Goal: Task Accomplishment & Management: Use online tool/utility

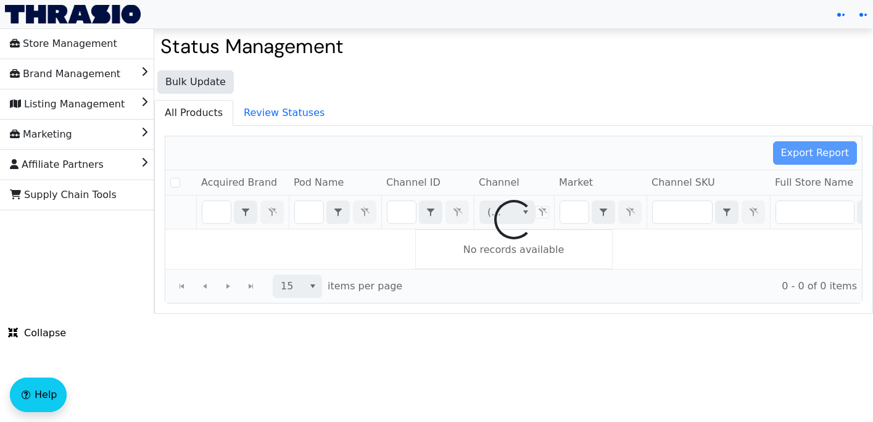
checkbox input "false"
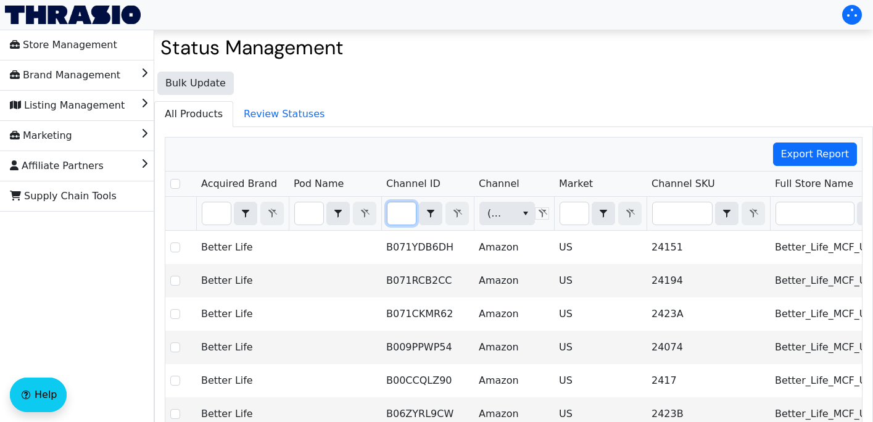
click at [401, 219] on input "Filter" at bounding box center [402, 213] width 28 height 22
type input "B0BGT8RLG1"
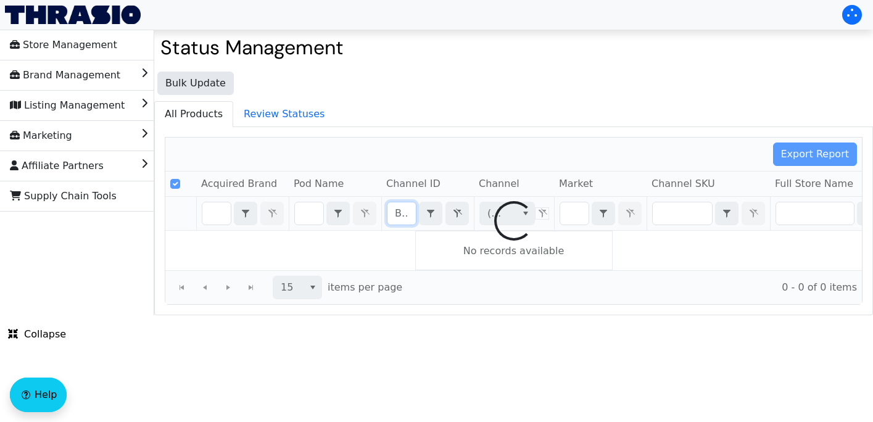
scroll to position [0, 46]
checkbox input "false"
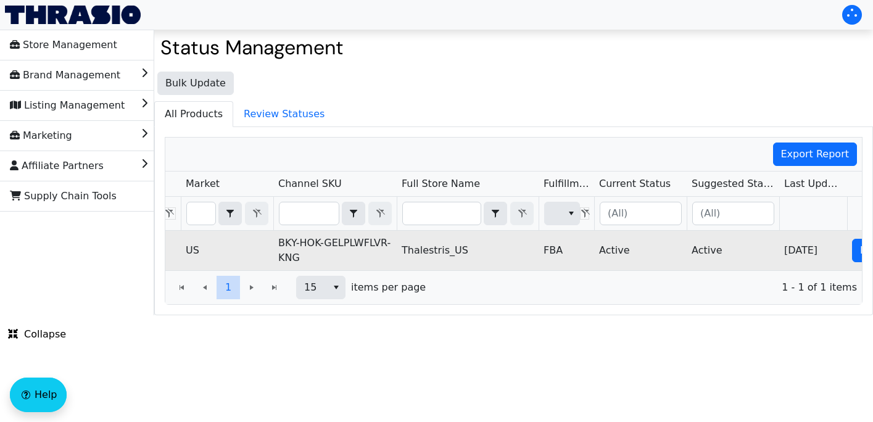
scroll to position [0, 420]
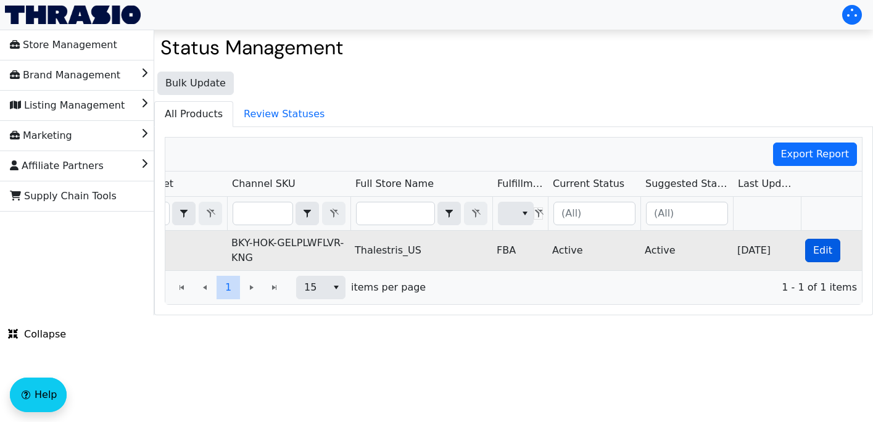
type input "B0BGT8RLG1"
click at [819, 251] on span "Edit" at bounding box center [823, 250] width 19 height 15
checkbox input "true"
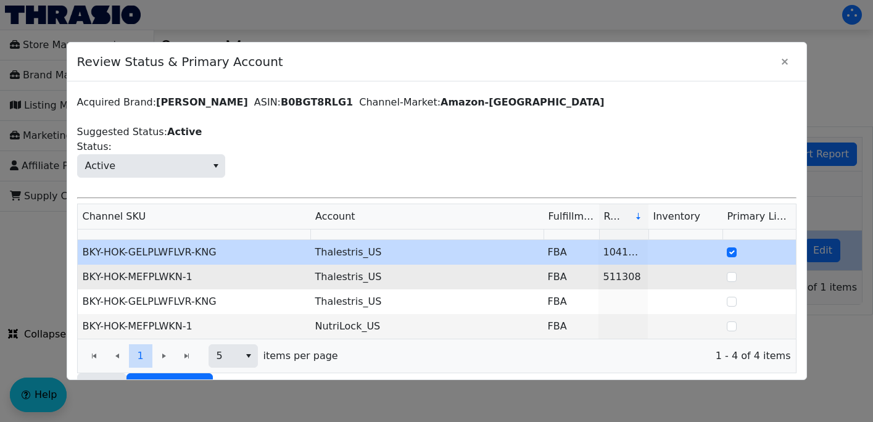
scroll to position [69, 0]
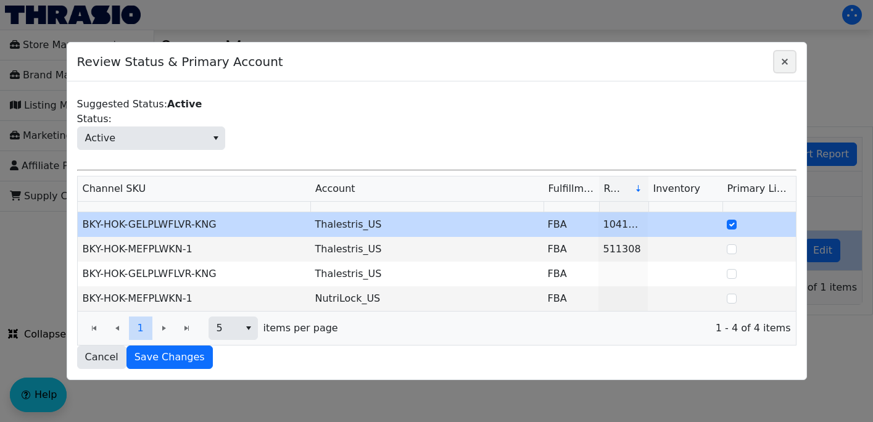
click at [785, 67] on span "Close" at bounding box center [785, 61] width 15 height 15
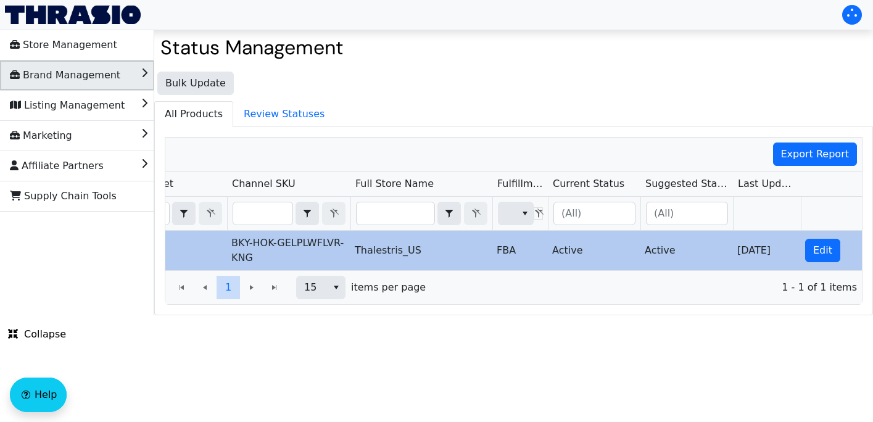
click at [130, 81] on li "Brand Management" at bounding box center [77, 75] width 154 height 30
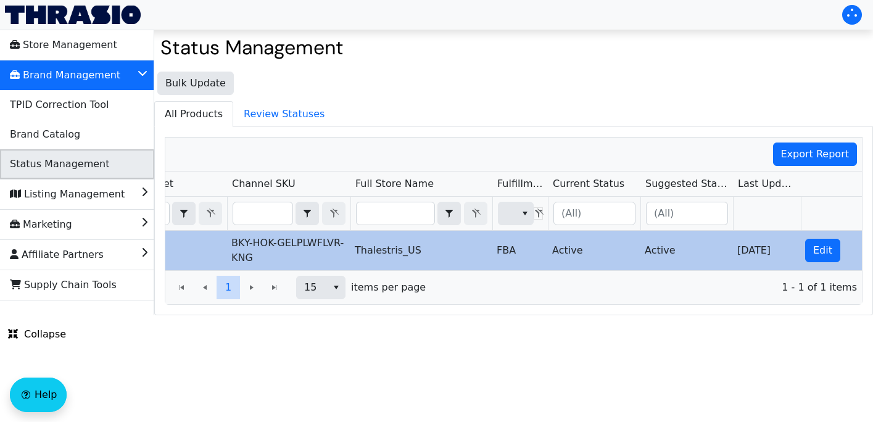
click at [90, 169] on span "Status Management" at bounding box center [59, 164] width 99 height 20
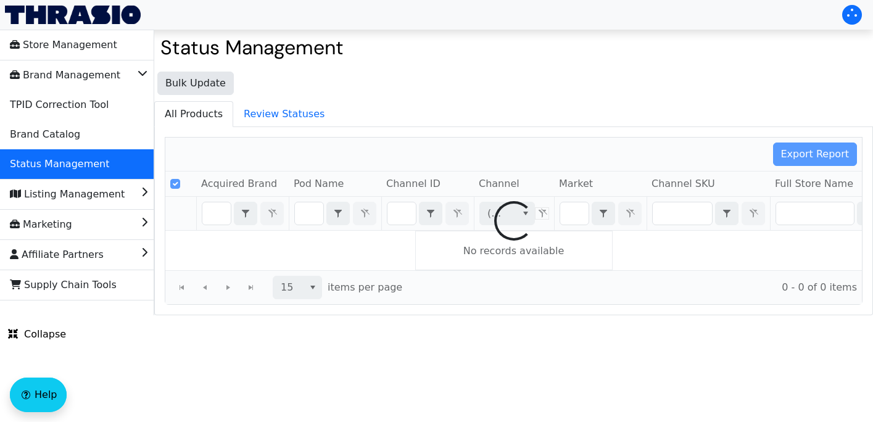
click at [403, 214] on div at bounding box center [513, 221] width 697 height 167
click at [396, 214] on div at bounding box center [513, 221] width 697 height 167
click at [396, 215] on div at bounding box center [513, 221] width 697 height 167
click at [398, 212] on div at bounding box center [513, 221] width 697 height 167
click at [402, 212] on div at bounding box center [513, 221] width 697 height 167
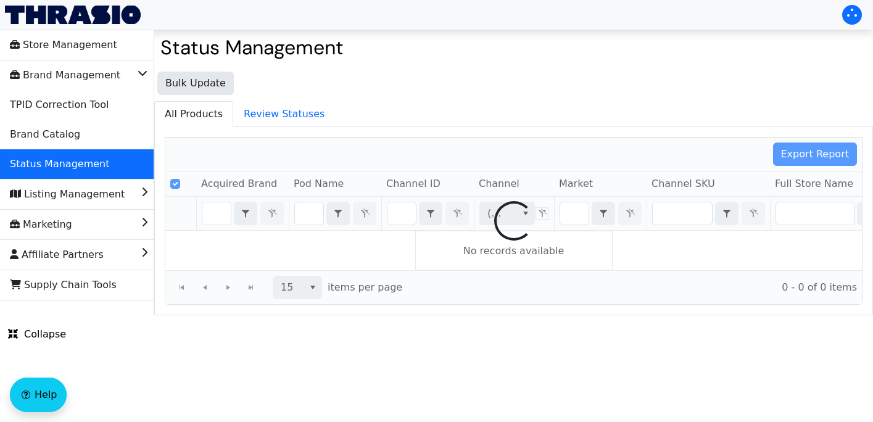
click at [404, 217] on div at bounding box center [513, 221] width 697 height 167
click at [401, 210] on div at bounding box center [513, 221] width 697 height 167
checkbox input "false"
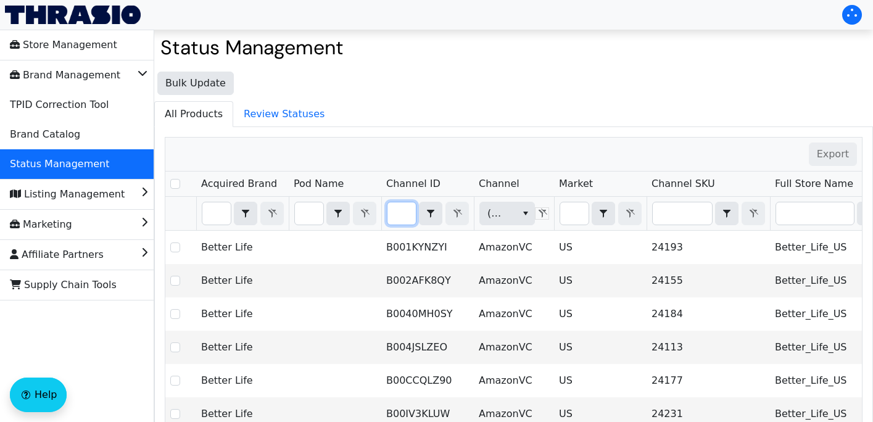
click at [401, 217] on input "Filter" at bounding box center [402, 213] width 28 height 22
type input "B097CNM857"
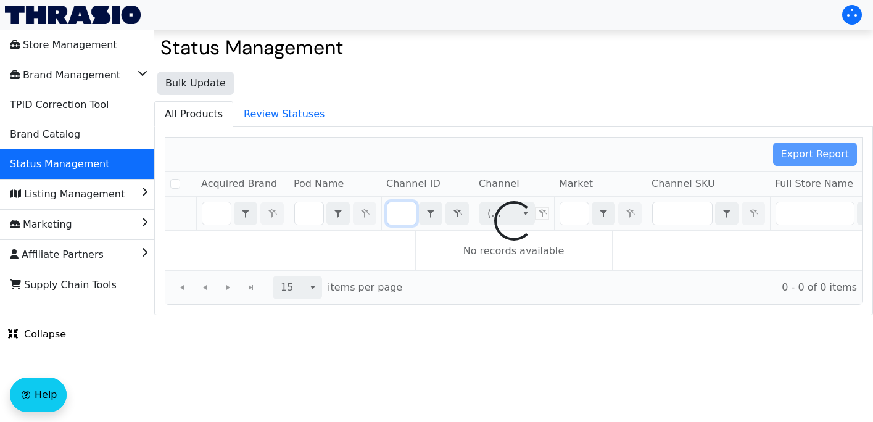
checkbox input "false"
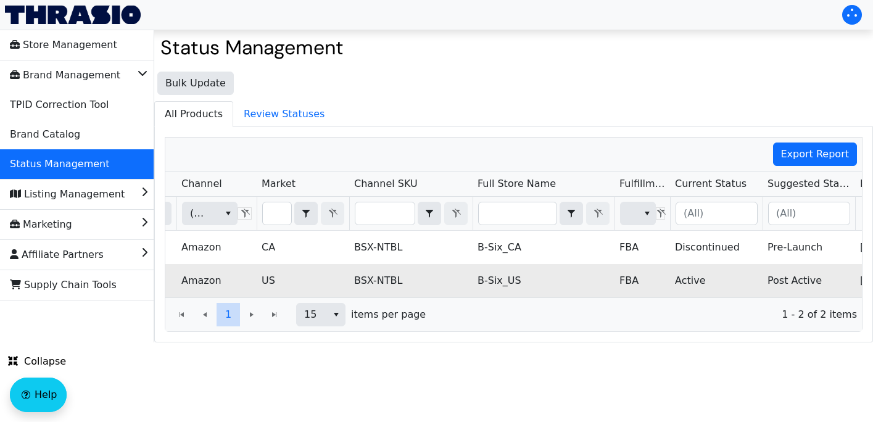
scroll to position [0, 420]
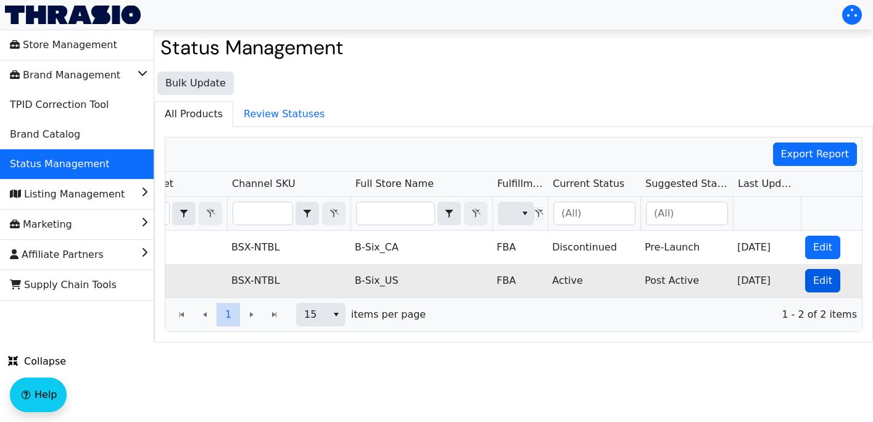
type input "B097CNM857"
click at [821, 277] on span "Edit" at bounding box center [823, 280] width 19 height 15
checkbox input "true"
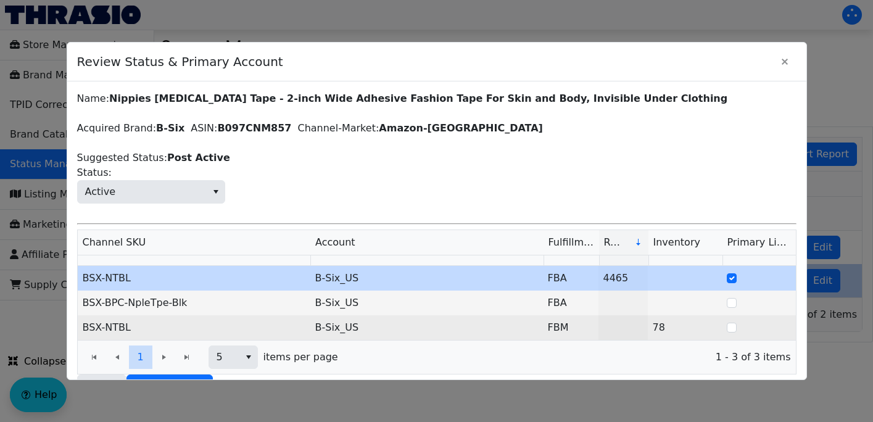
scroll to position [29, 0]
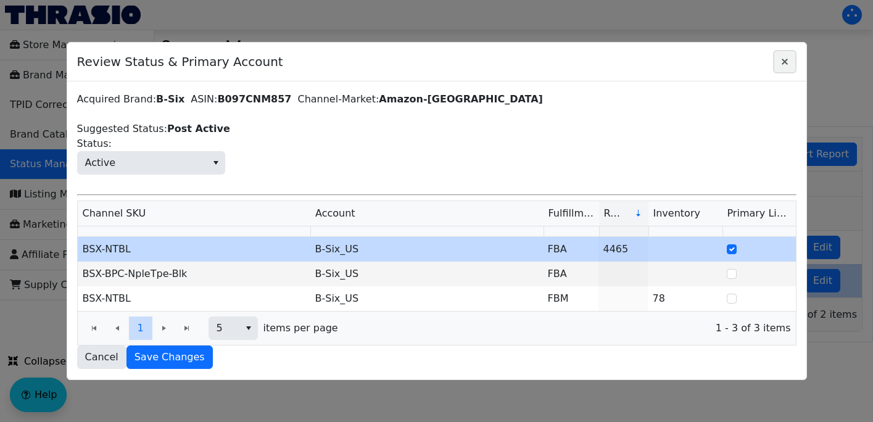
click at [785, 53] on button "Close" at bounding box center [784, 61] width 23 height 23
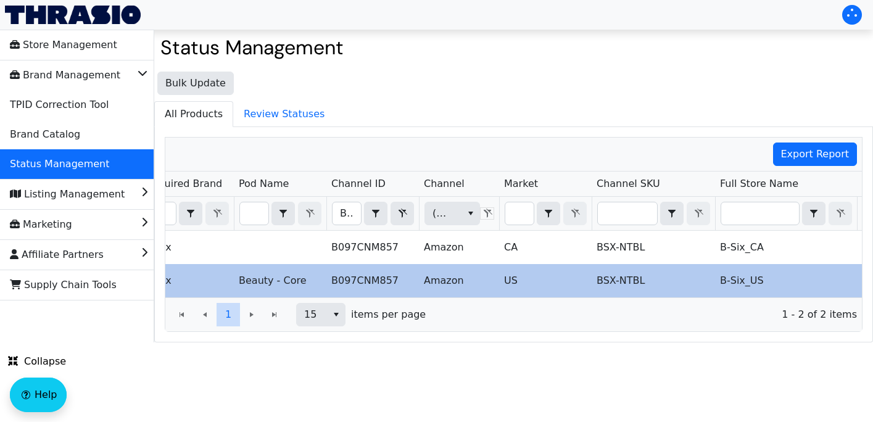
scroll to position [0, 0]
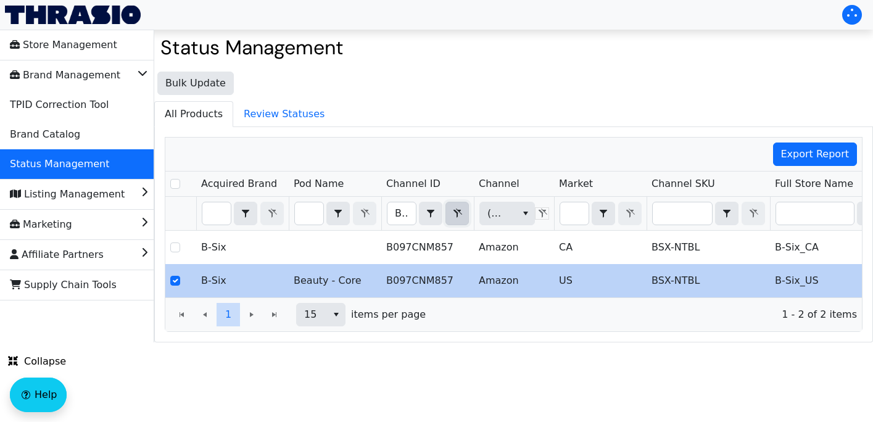
click at [457, 214] on icon "Filter" at bounding box center [458, 213] width 9 height 9
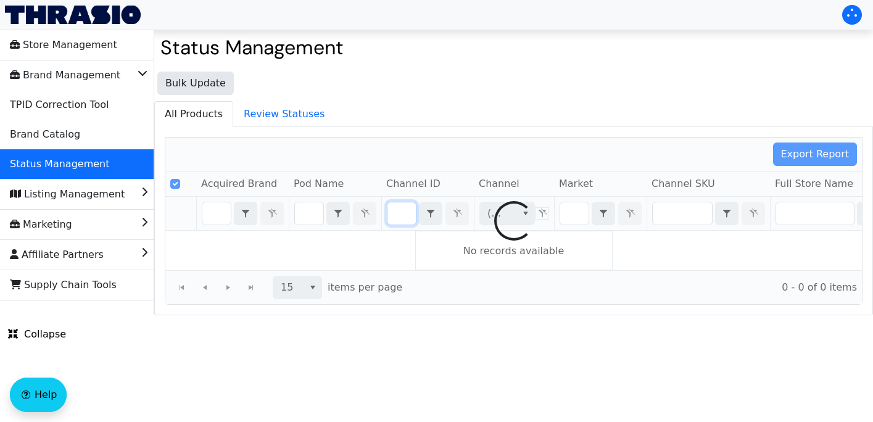
click at [399, 212] on div at bounding box center [513, 221] width 697 height 167
click at [401, 212] on div at bounding box center [513, 221] width 697 height 167
click at [402, 210] on div at bounding box center [513, 221] width 697 height 167
checkbox input "false"
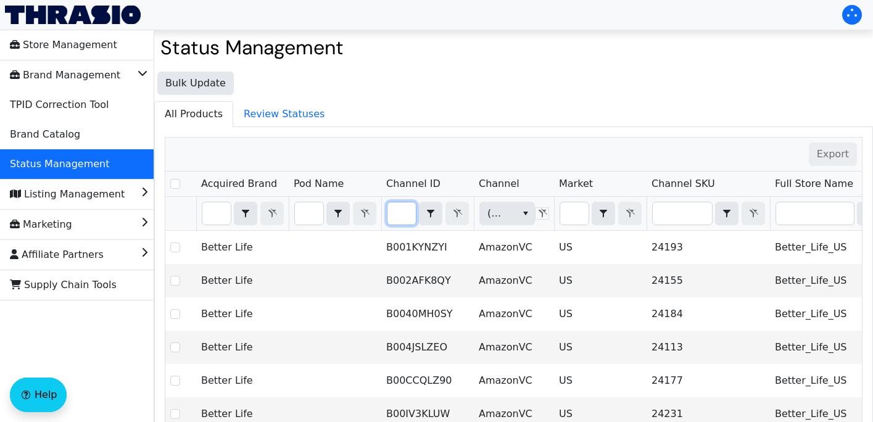
click at [404, 215] on input "Filter" at bounding box center [402, 213] width 28 height 22
type input "B004JSLZEO"
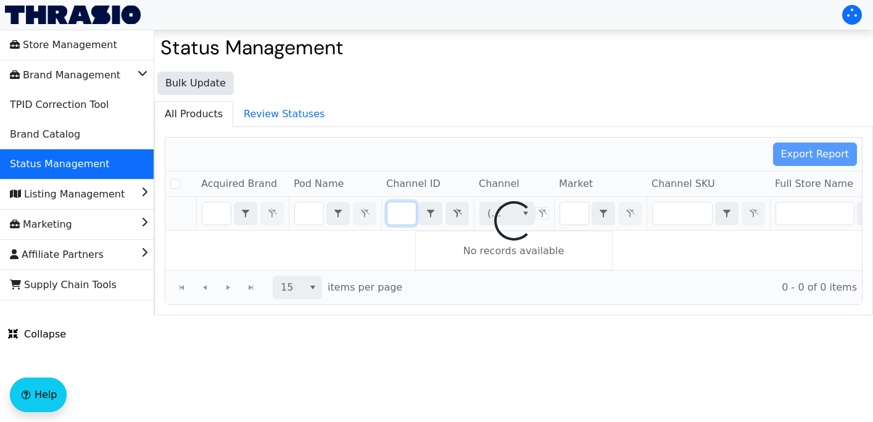
checkbox input "false"
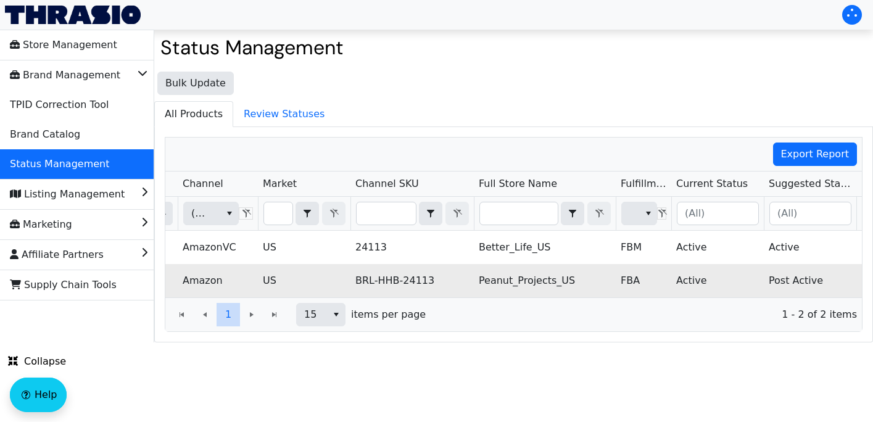
scroll to position [0, 0]
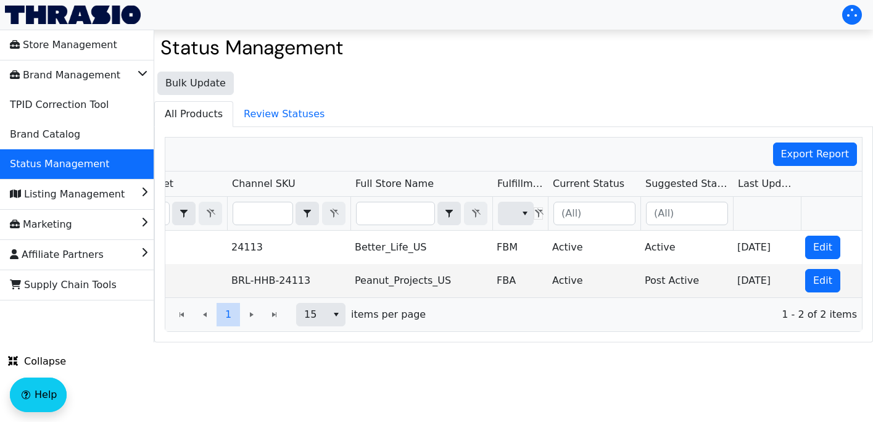
type input "B004JSLZEO"
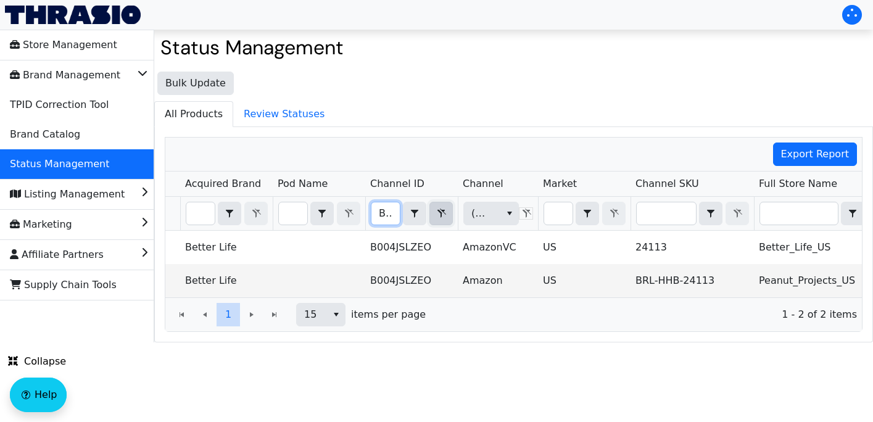
click at [438, 210] on icon "Filter" at bounding box center [442, 213] width 9 height 9
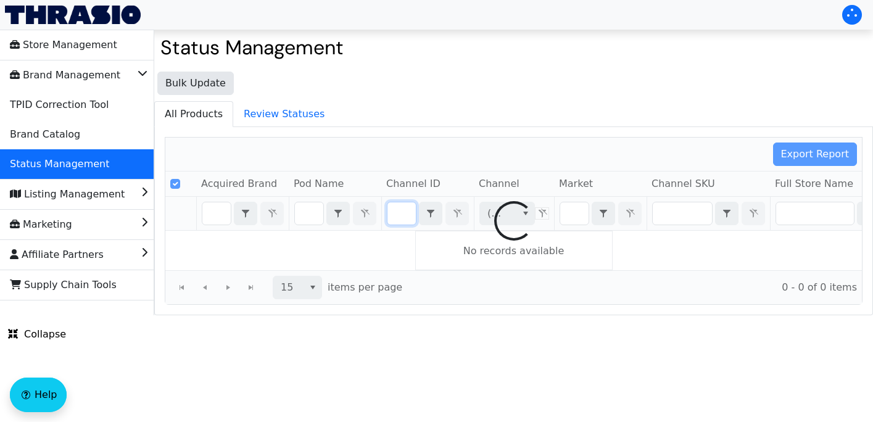
click at [394, 211] on div at bounding box center [513, 221] width 697 height 167
click at [398, 212] on div at bounding box center [513, 221] width 697 height 167
checkbox input "false"
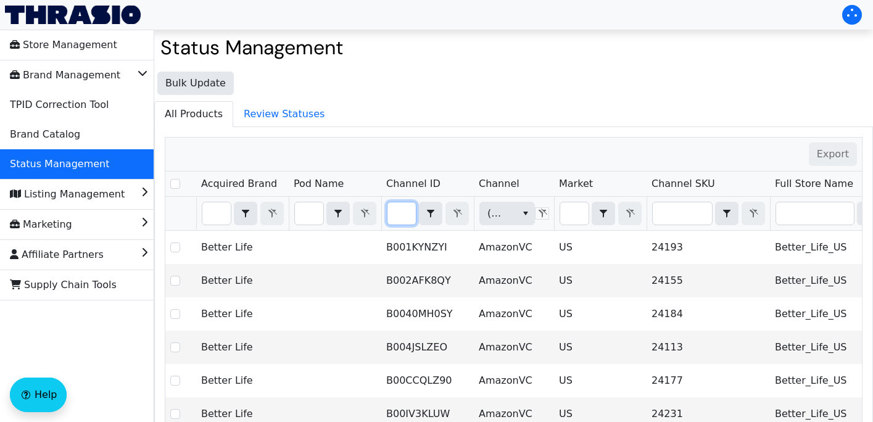
click at [401, 212] on input "Filter" at bounding box center [402, 213] width 28 height 22
type input "B00IV3KLUW"
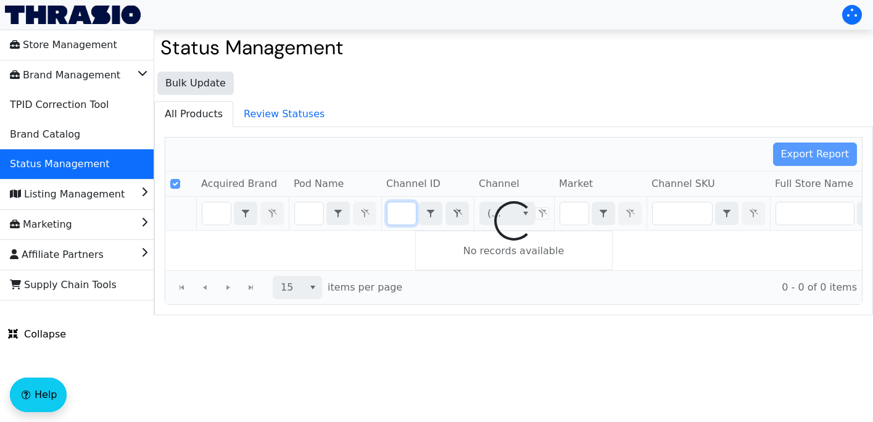
checkbox input "false"
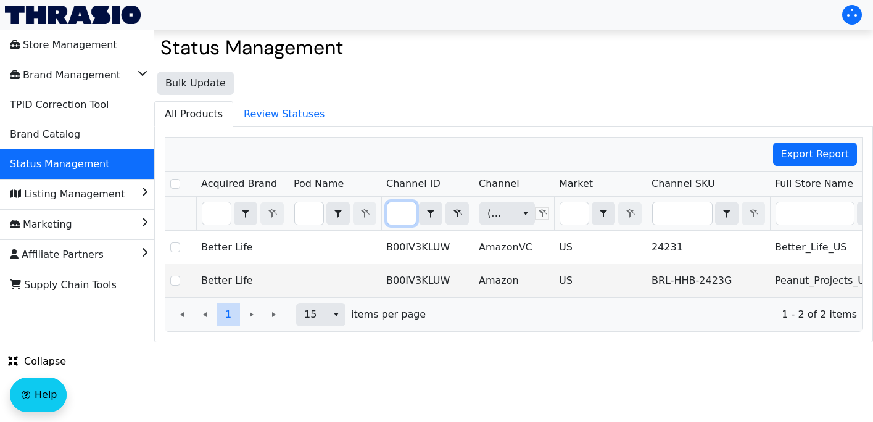
type input "B00IV3KLUW"
click at [491, 143] on div "Export Report" at bounding box center [513, 155] width 697 height 34
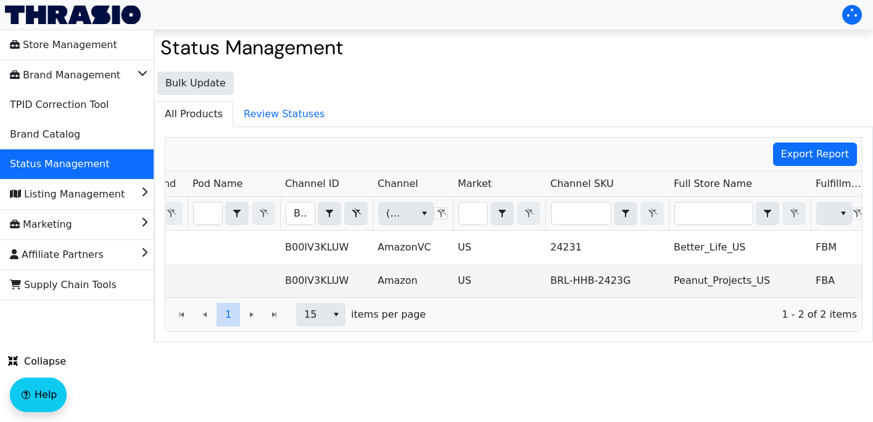
scroll to position [0, 81]
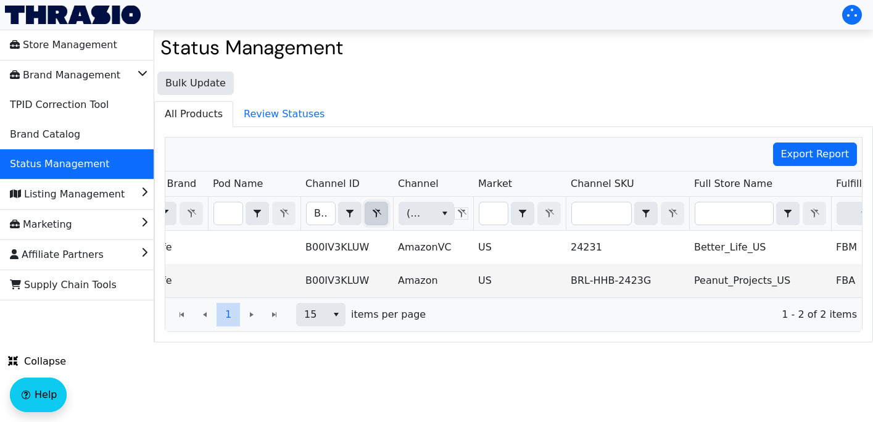
click at [377, 211] on icon "Filter" at bounding box center [377, 213] width 9 height 9
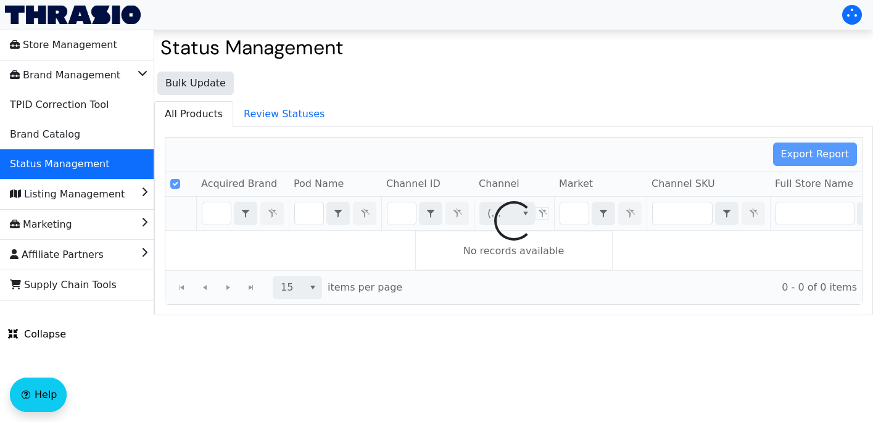
click at [309, 215] on div at bounding box center [513, 221] width 697 height 167
checkbox input "false"
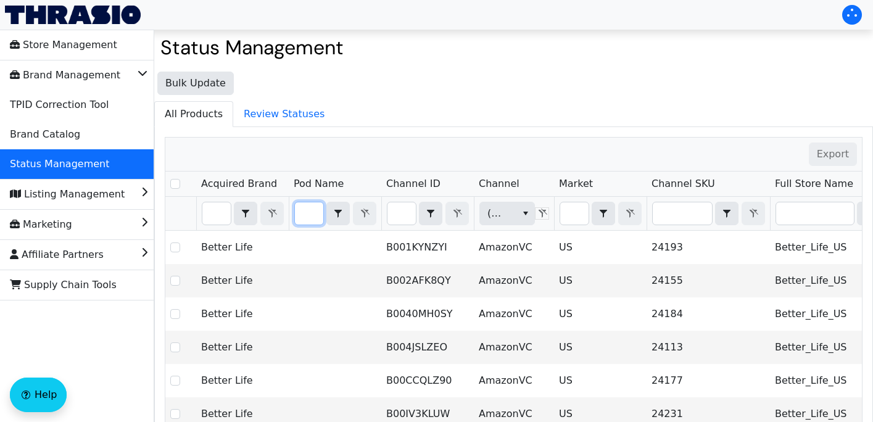
click at [306, 210] on input "Filter" at bounding box center [309, 213] width 28 height 22
type input "B076HB7Q57"
checkbox input "true"
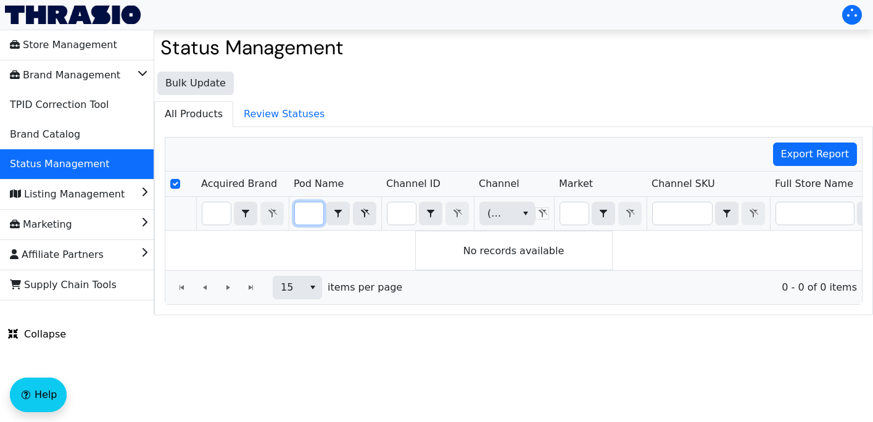
type input "B076HB7Q57"
click at [373, 219] on button "Filter" at bounding box center [364, 213] width 23 height 23
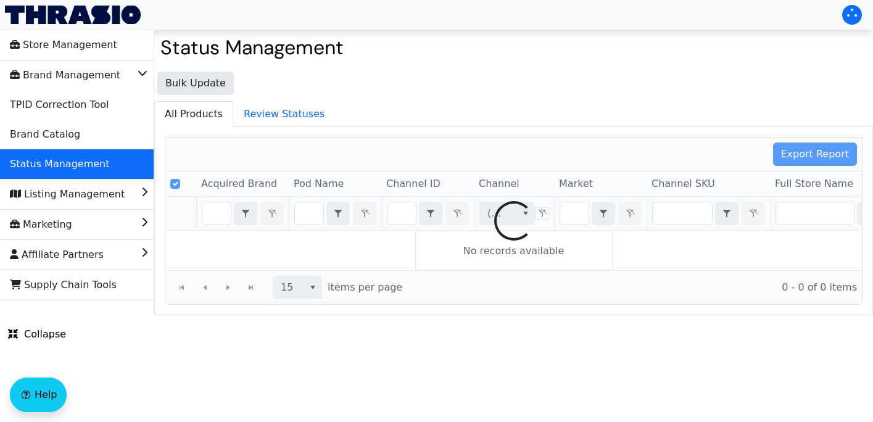
click at [297, 217] on div at bounding box center [513, 221] width 697 height 167
click at [315, 217] on div at bounding box center [513, 221] width 697 height 167
checkbox input "false"
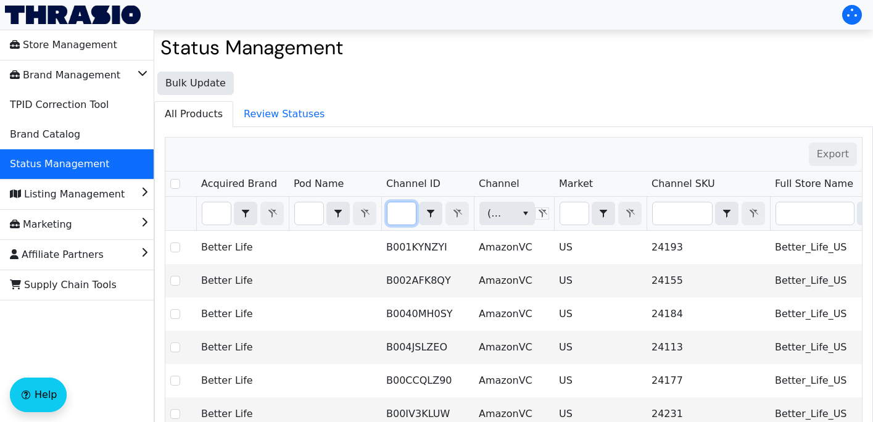
click at [411, 219] on input "Filter" at bounding box center [402, 213] width 28 height 22
type input "B00IV3KLUW"
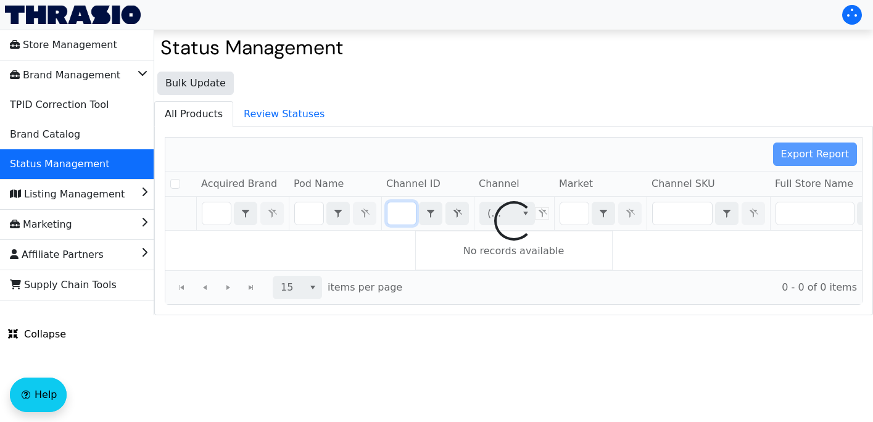
checkbox input "false"
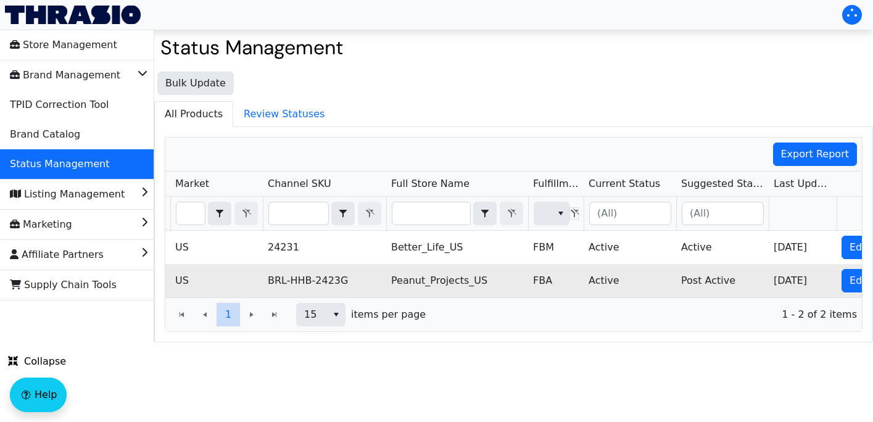
scroll to position [0, 399]
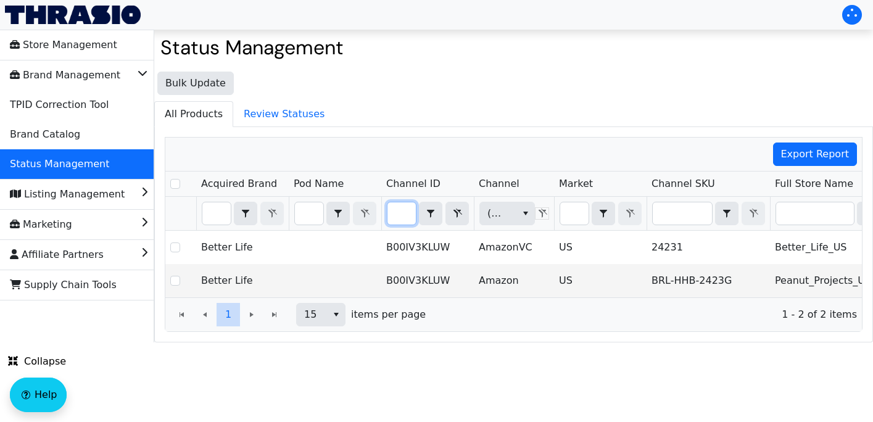
type input "B00IV3KLUW"
click at [452, 215] on icon "Filter" at bounding box center [457, 214] width 15 height 10
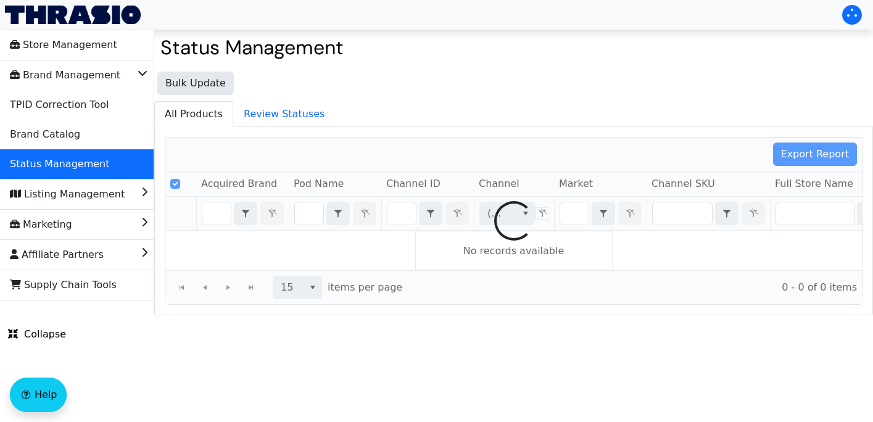
click at [400, 215] on div at bounding box center [513, 221] width 697 height 167
click at [402, 215] on div at bounding box center [513, 221] width 697 height 167
click at [398, 218] on div at bounding box center [513, 221] width 697 height 167
checkbox input "false"
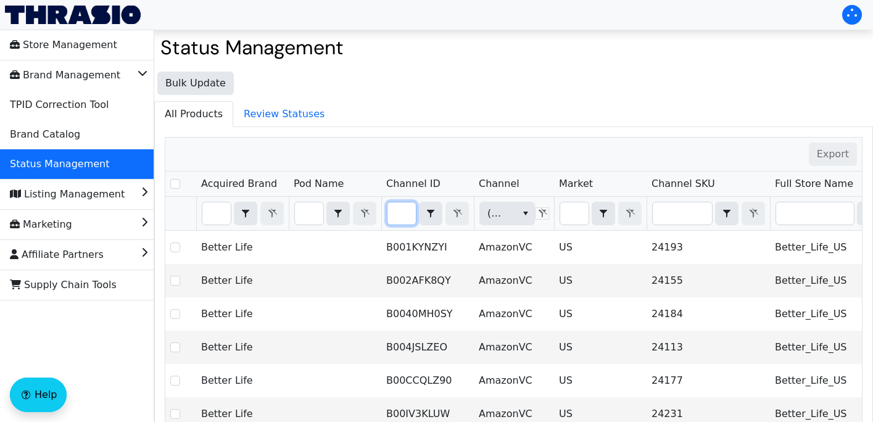
click at [397, 215] on input "Filter" at bounding box center [402, 213] width 28 height 22
type input "B076HB7Q57"
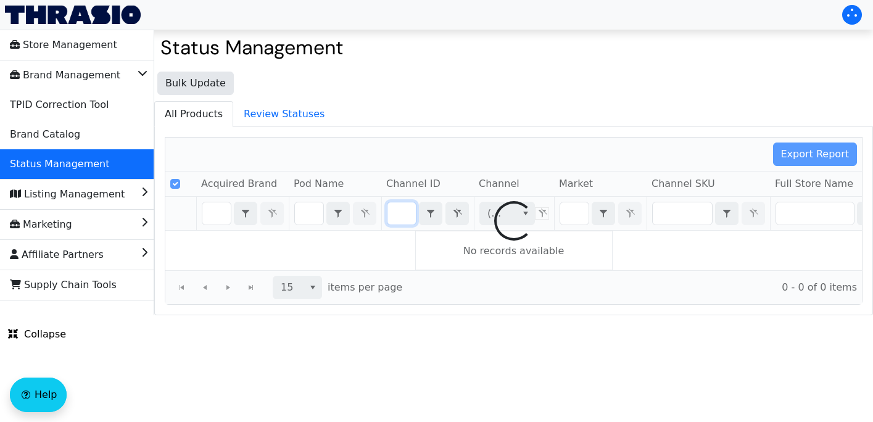
checkbox input "false"
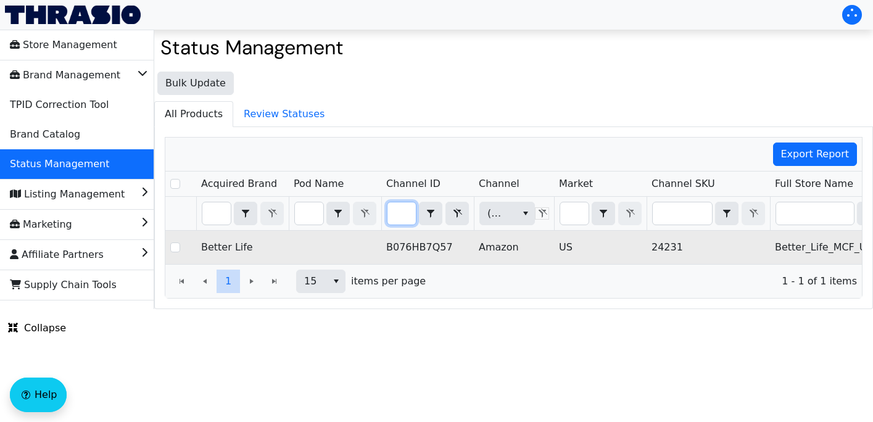
scroll to position [0, 80]
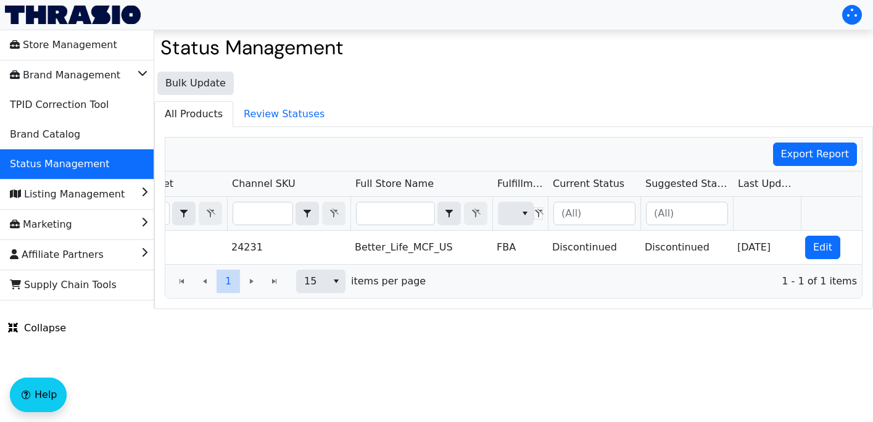
type input "B076HB7Q57"
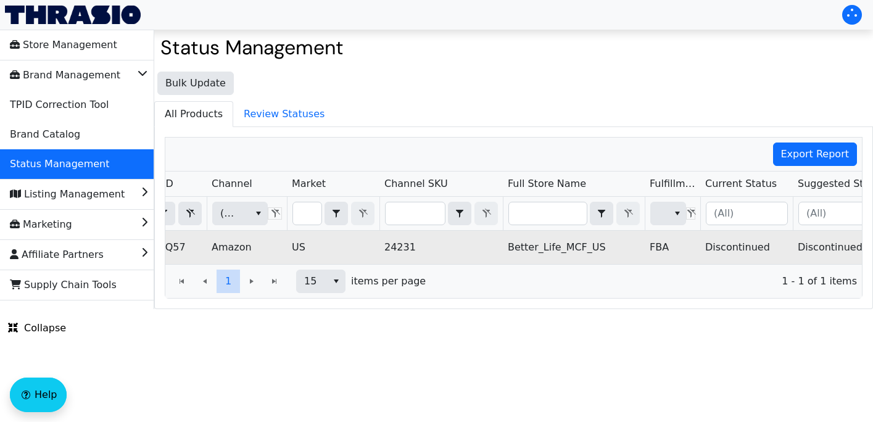
scroll to position [0, 255]
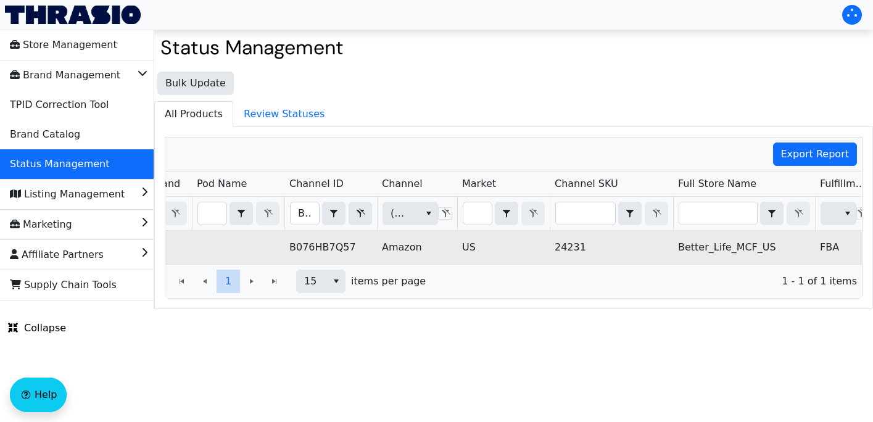
click at [323, 242] on td "B076HB7Q57" at bounding box center [331, 247] width 93 height 33
copy td "B076HB7Q57"
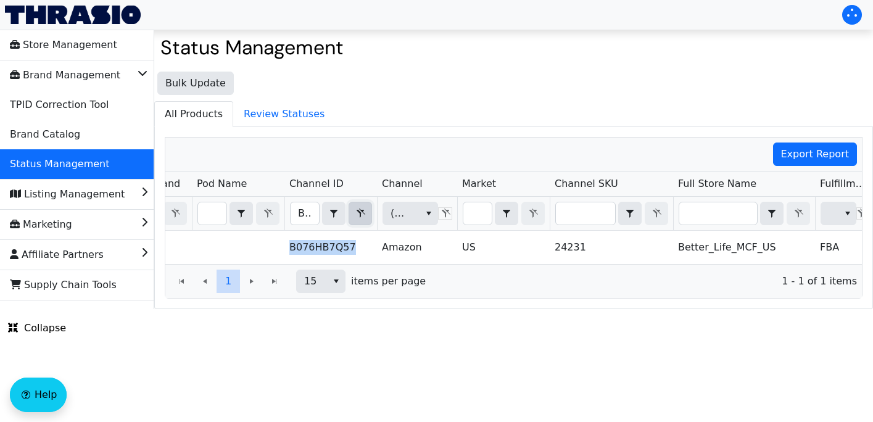
click at [356, 210] on icon "Filter" at bounding box center [360, 214] width 15 height 10
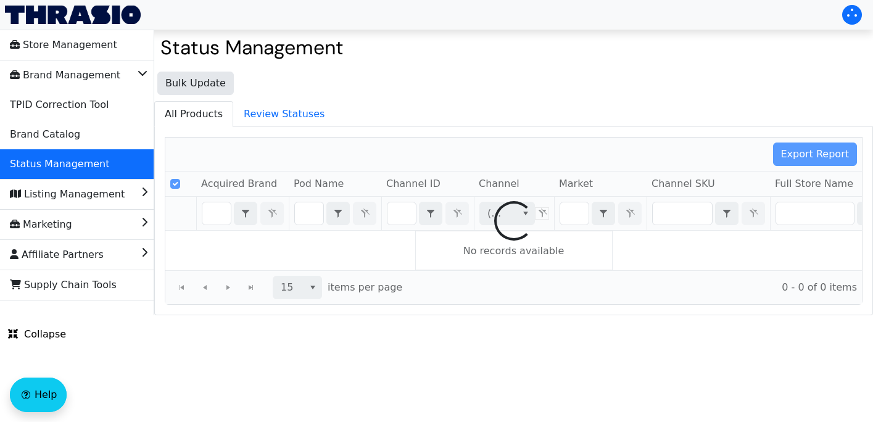
click at [296, 209] on div at bounding box center [513, 221] width 697 height 167
click at [408, 211] on div at bounding box center [513, 221] width 697 height 167
click at [401, 209] on div at bounding box center [513, 221] width 697 height 167
click at [397, 210] on div at bounding box center [513, 221] width 697 height 167
checkbox input "false"
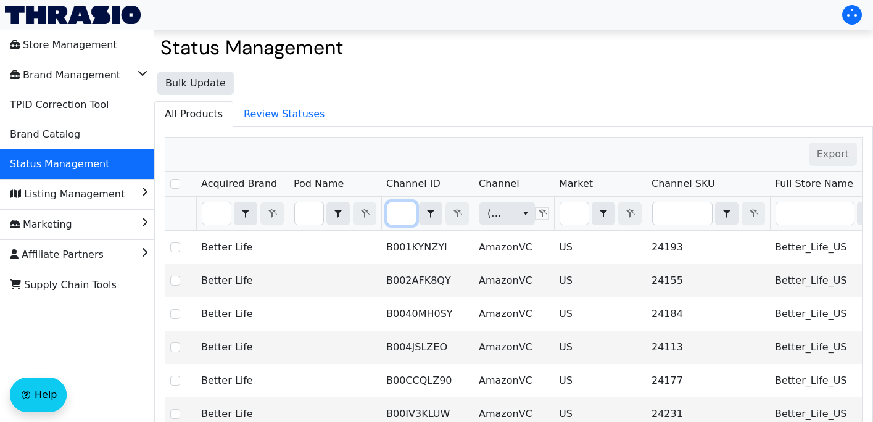
click at [399, 222] on input "Filter" at bounding box center [402, 213] width 28 height 22
type input "B00CCQLZ90"
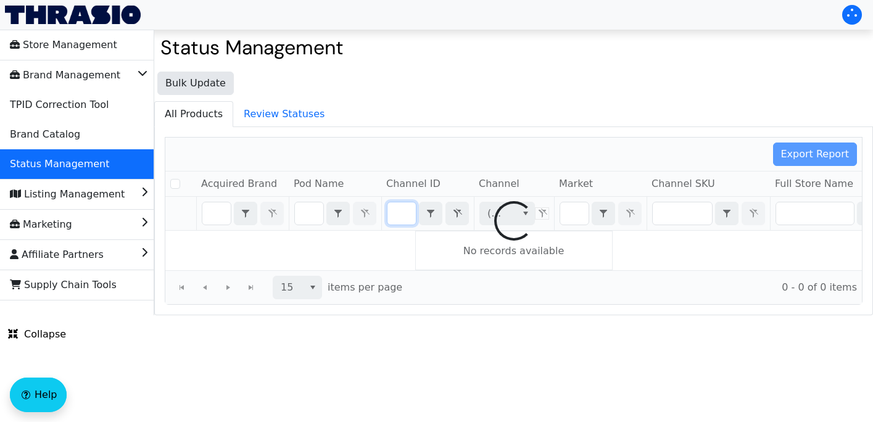
checkbox input "false"
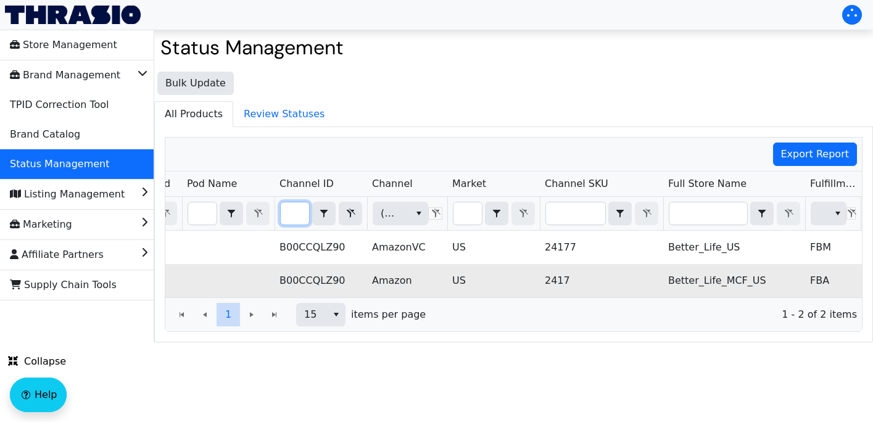
scroll to position [0, 109]
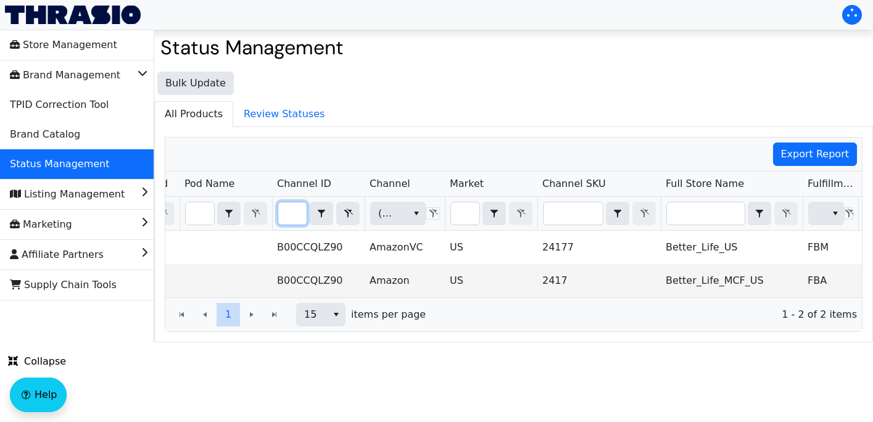
type input "B00CCQLZ90"
click at [346, 216] on icon "Filter" at bounding box center [348, 214] width 15 height 10
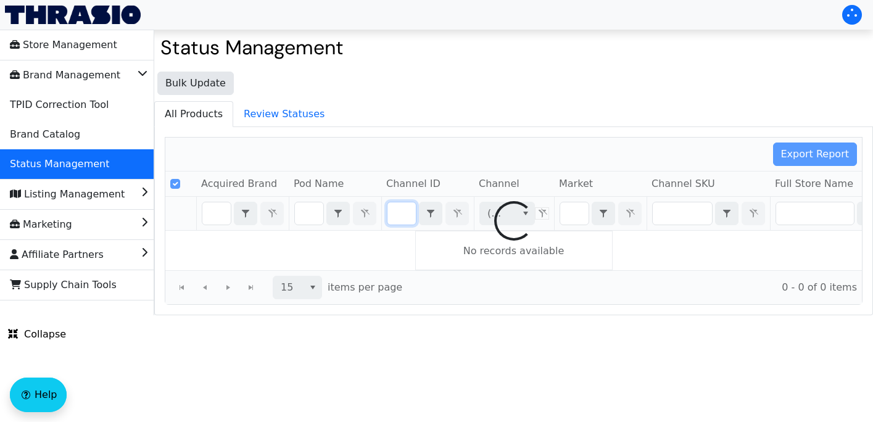
click at [306, 218] on div at bounding box center [513, 221] width 697 height 167
click at [309, 215] on div at bounding box center [513, 221] width 697 height 167
click at [308, 215] on div at bounding box center [513, 221] width 697 height 167
checkbox input "false"
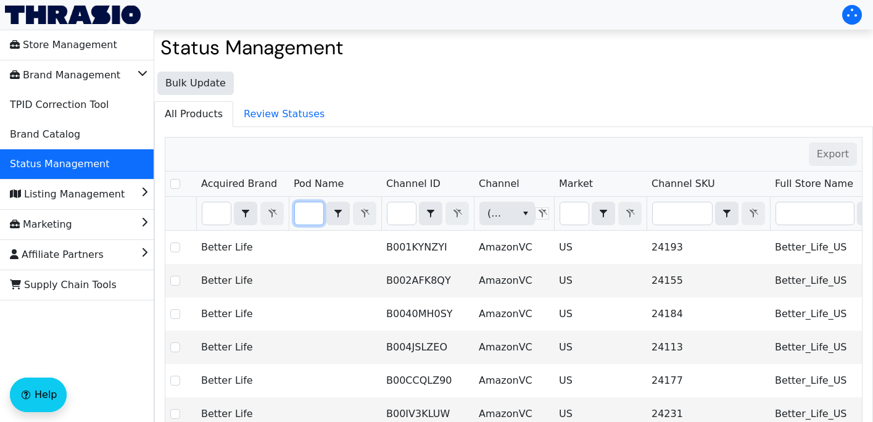
click at [307, 214] on input "Filter" at bounding box center [309, 213] width 28 height 22
click at [397, 218] on input "Filter" at bounding box center [402, 213] width 28 height 22
type input "B01DO62KEA"
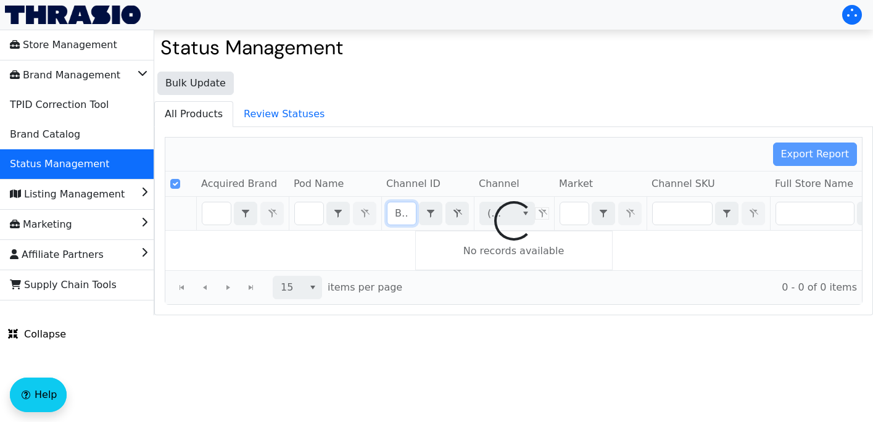
scroll to position [0, 47]
checkbox input "false"
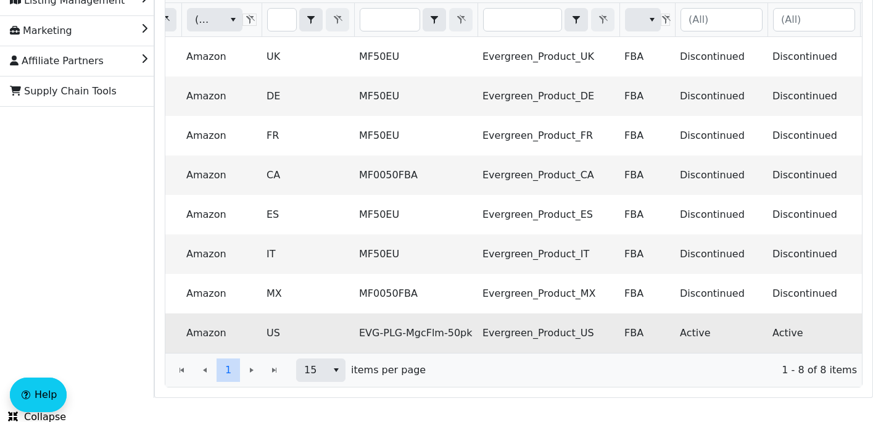
scroll to position [0, 375]
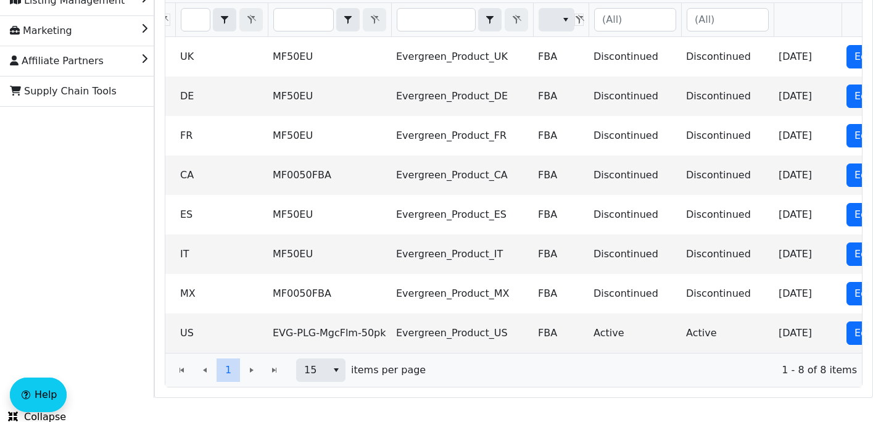
type input "B01DO62KEA"
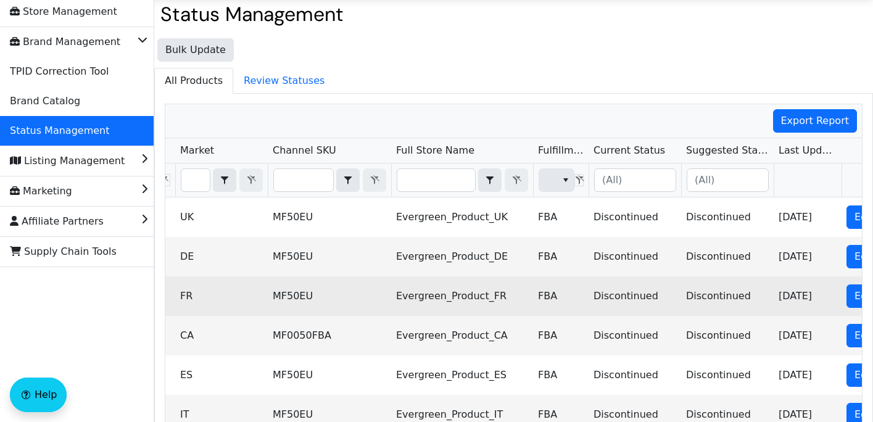
scroll to position [0, 0]
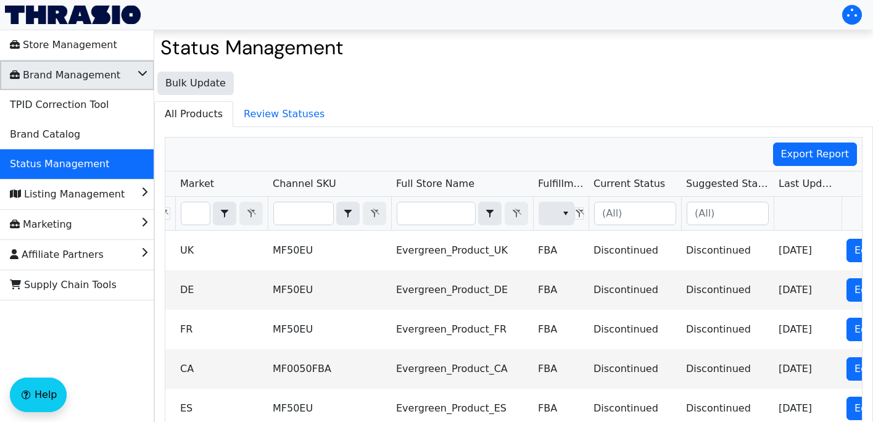
click at [117, 75] on li "Brand Management" at bounding box center [77, 75] width 154 height 30
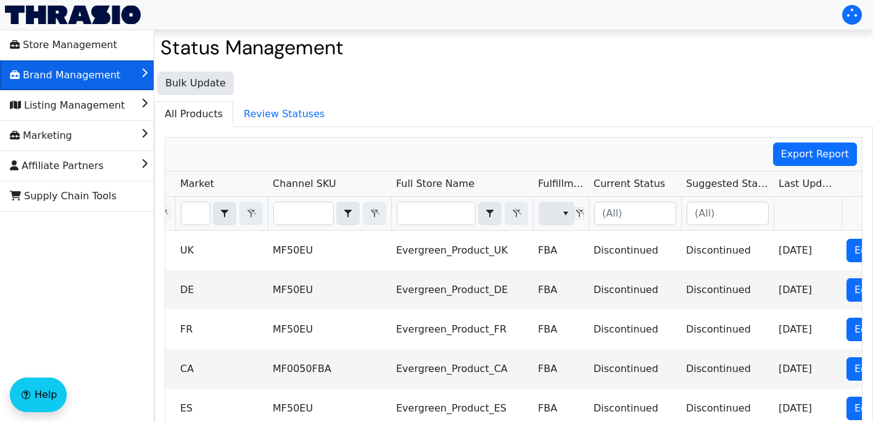
click at [119, 78] on li "Brand Management" at bounding box center [77, 75] width 154 height 30
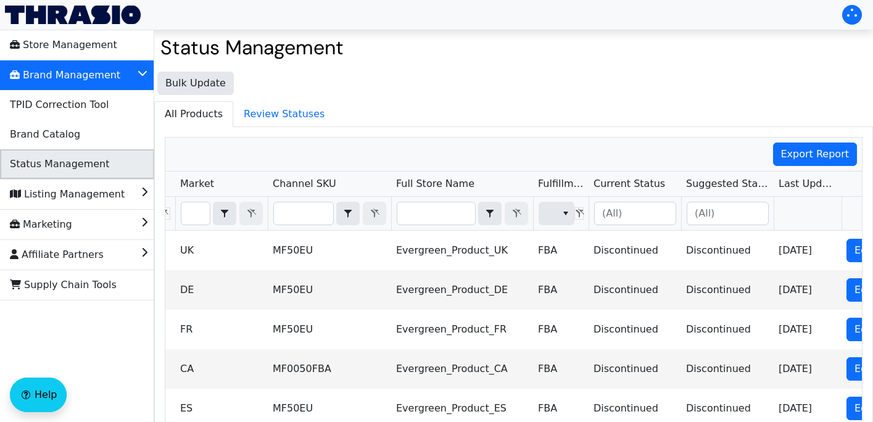
click at [85, 167] on span "Status Management" at bounding box center [59, 164] width 99 height 20
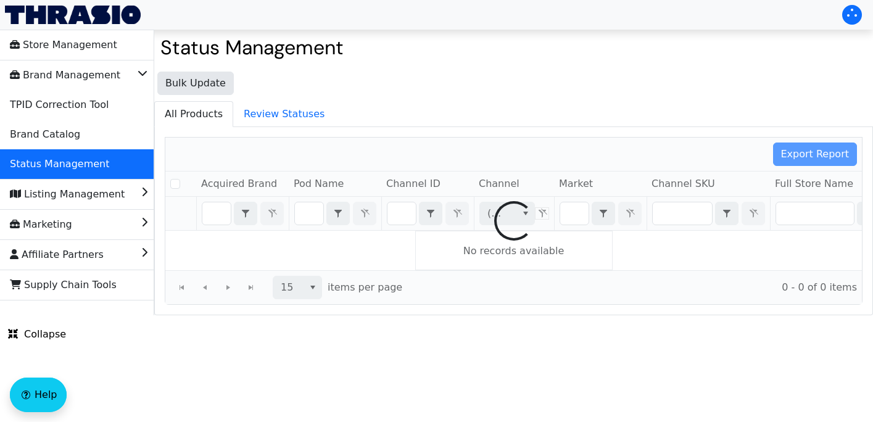
checkbox input "false"
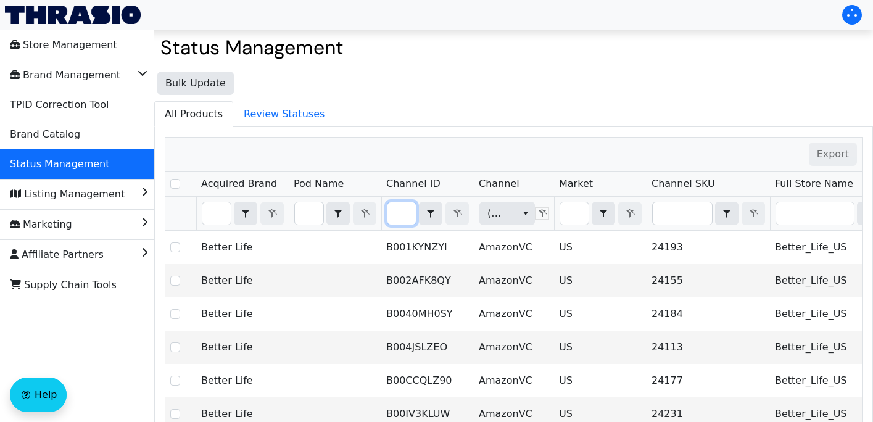
click at [396, 218] on input "Filter" at bounding box center [402, 213] width 28 height 22
type input "B07BRQRTDL"
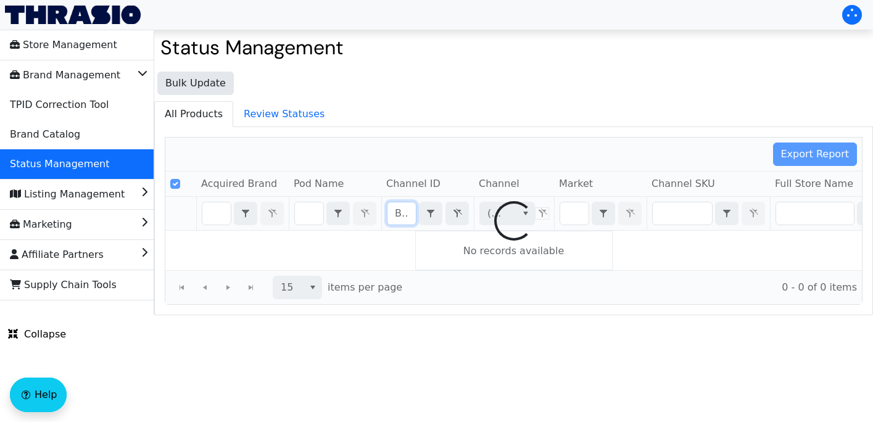
scroll to position [0, 48]
checkbox input "false"
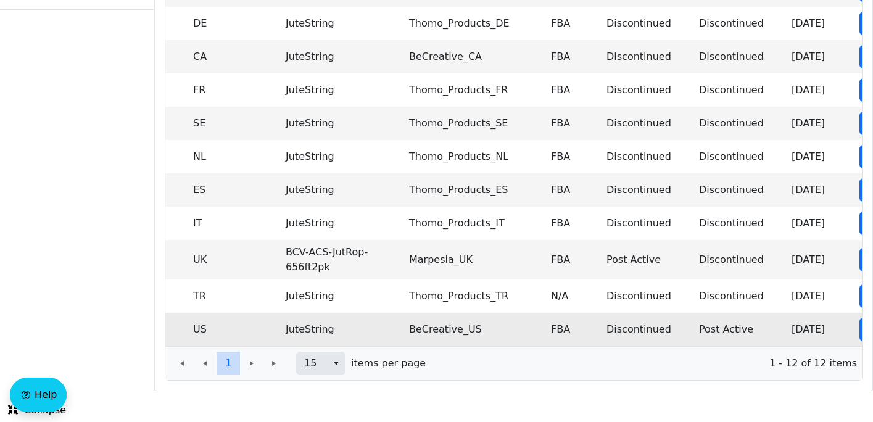
scroll to position [0, 401]
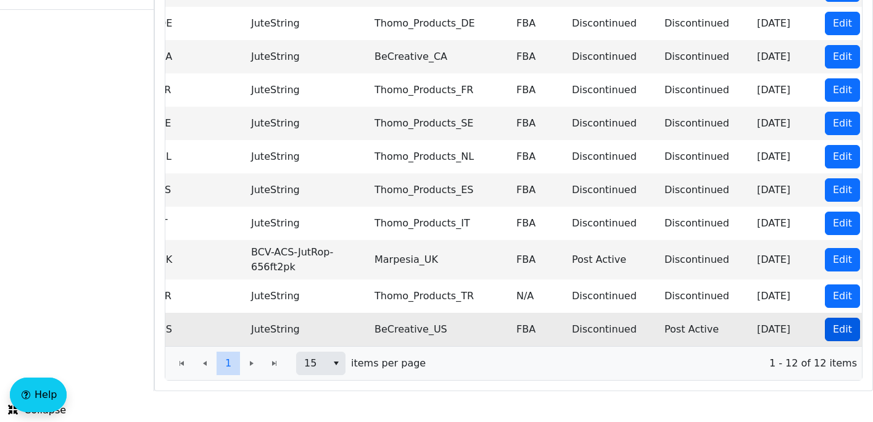
type input "B07BRQRTDL"
click at [840, 323] on span "Edit" at bounding box center [842, 329] width 19 height 15
checkbox input "true"
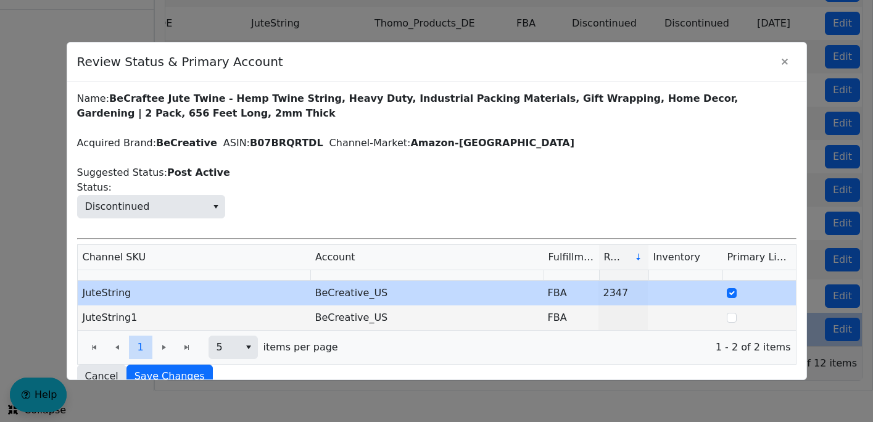
scroll to position [19, 0]
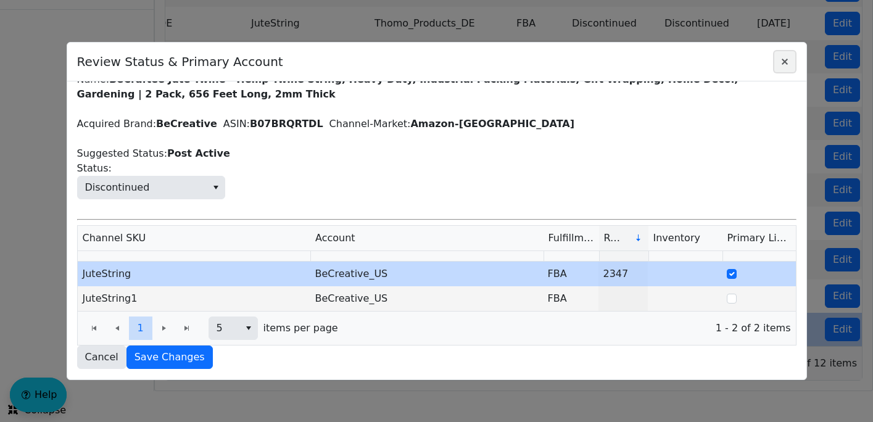
click at [790, 60] on icon "Close" at bounding box center [785, 62] width 15 height 10
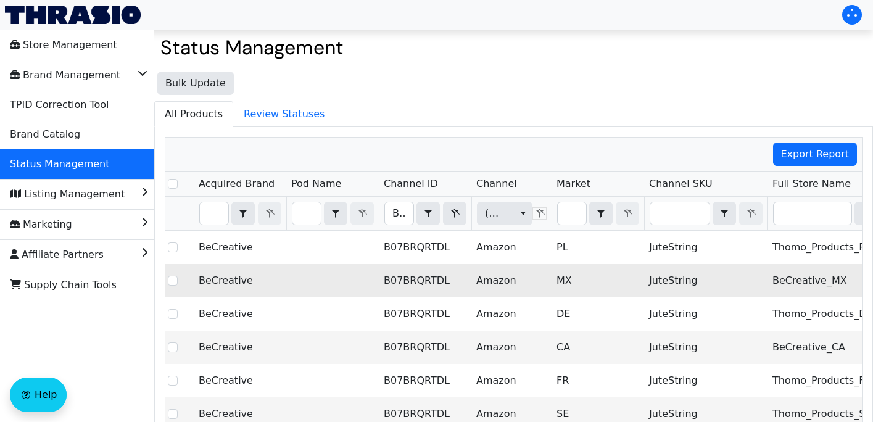
scroll to position [0, 0]
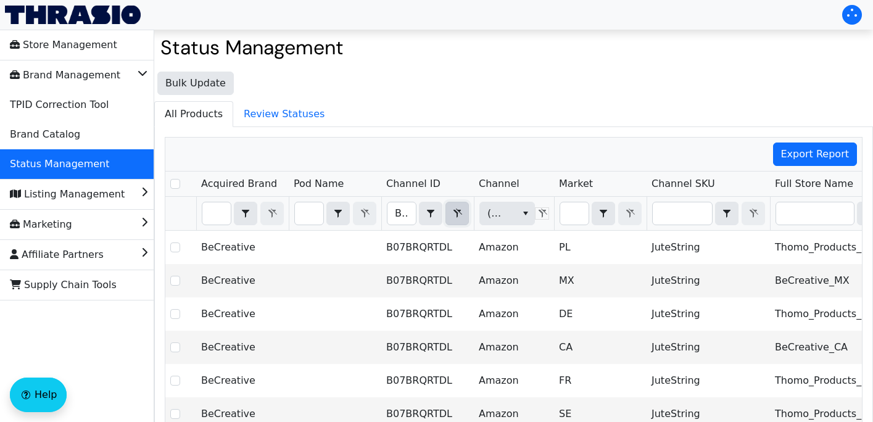
click at [449, 213] on button "Filter" at bounding box center [457, 213] width 23 height 23
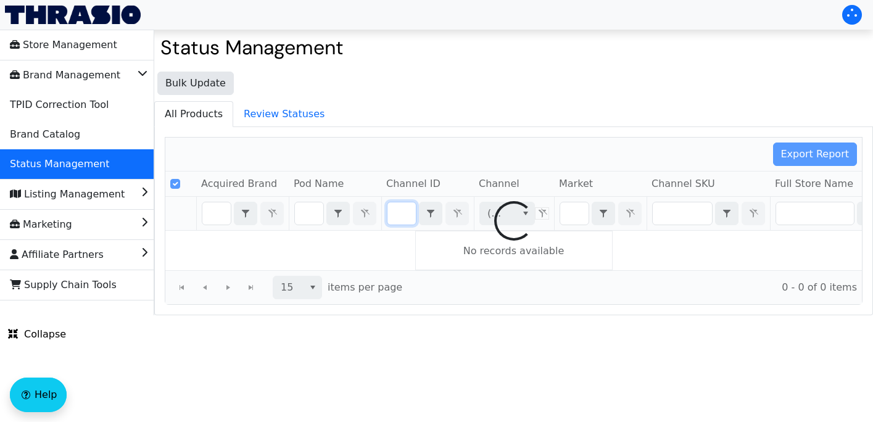
click at [405, 217] on div at bounding box center [513, 221] width 697 height 167
click at [404, 217] on div at bounding box center [513, 221] width 697 height 167
checkbox input "false"
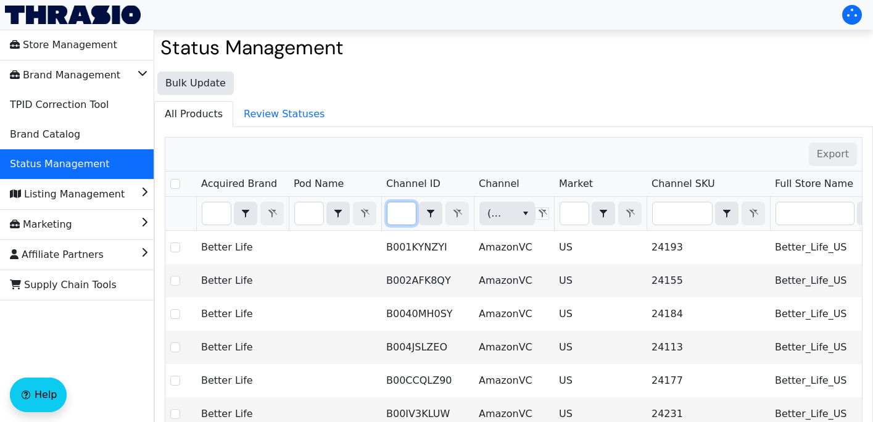
click at [404, 217] on input "Filter" at bounding box center [402, 213] width 28 height 22
type input "B00EMHOIFK"
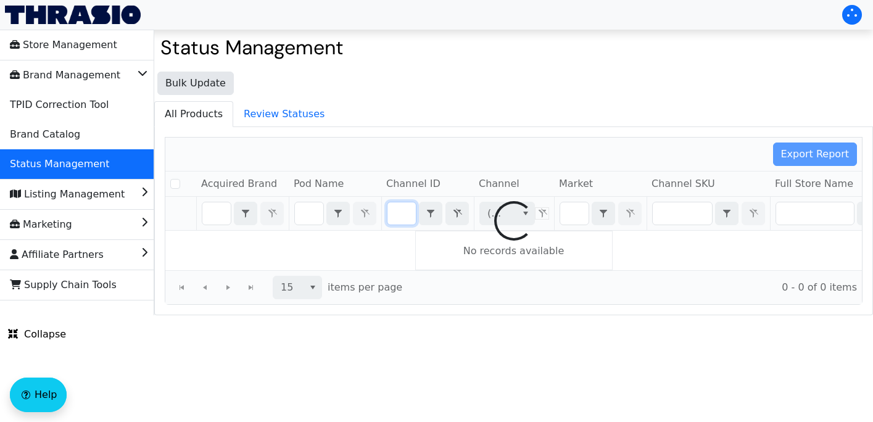
checkbox input "false"
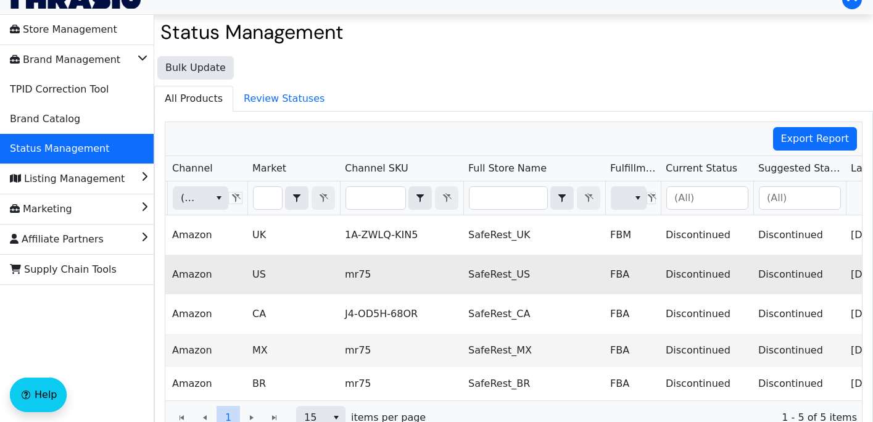
scroll to position [0, 409]
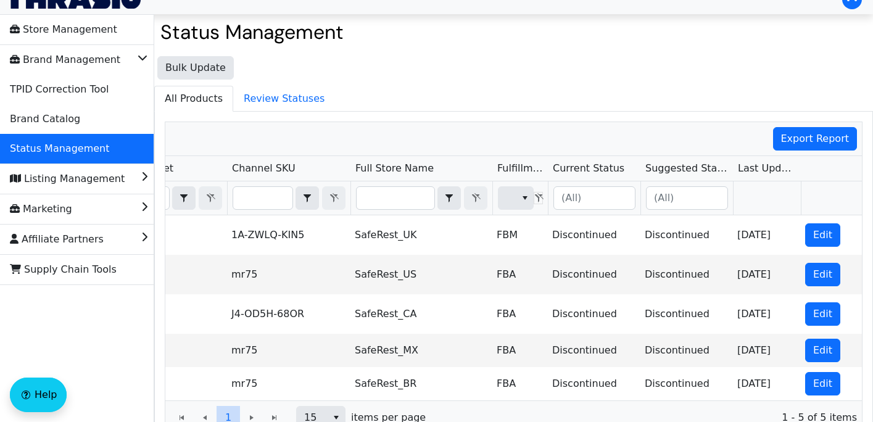
type input "B00EMHOIFK"
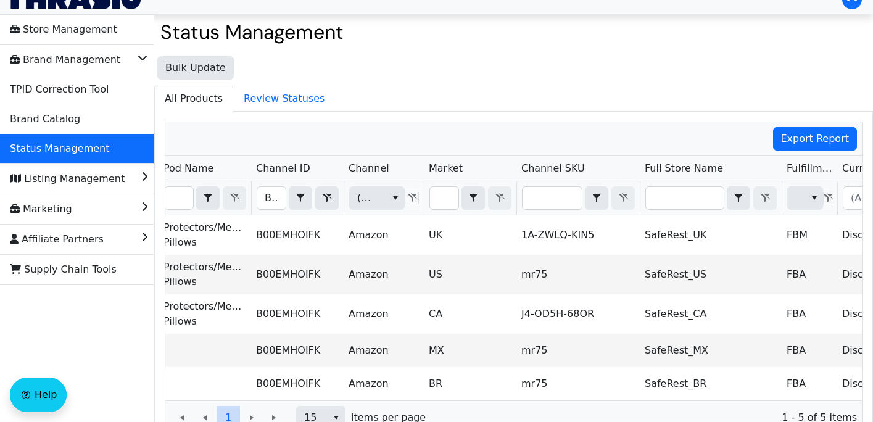
scroll to position [0, 113]
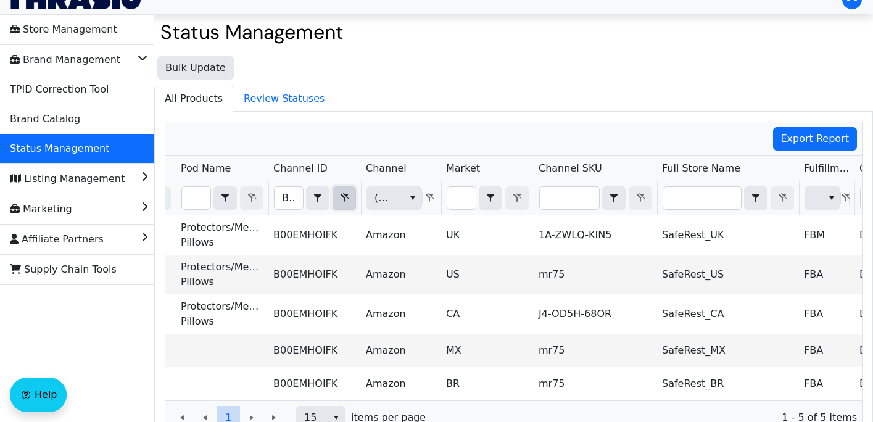
click at [344, 199] on icon "Filter" at bounding box center [345, 197] width 9 height 9
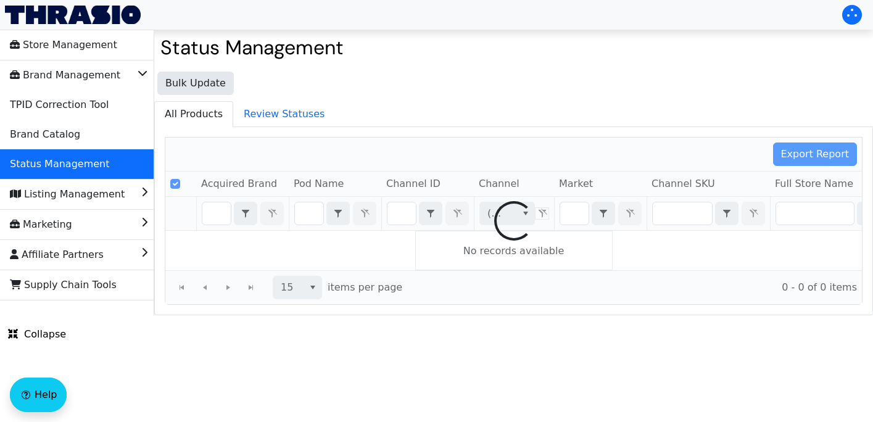
click at [300, 220] on div at bounding box center [513, 221] width 697 height 167
checkbox input "false"
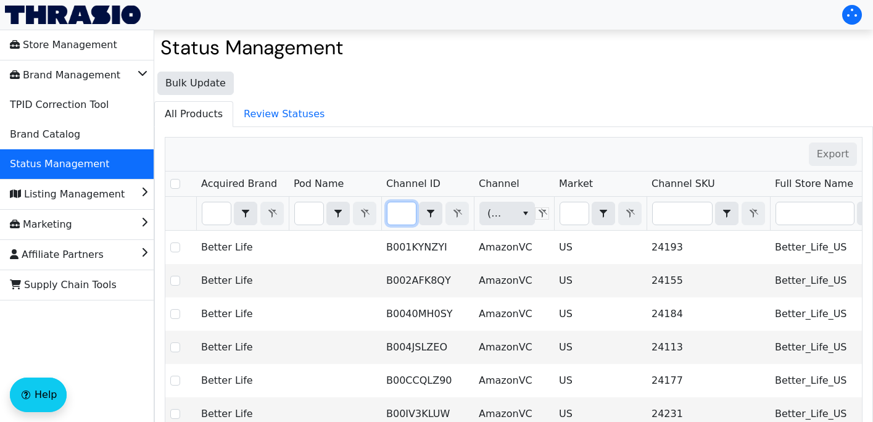
click at [399, 218] on input "Filter" at bounding box center [402, 213] width 28 height 22
type input "B097CNM857"
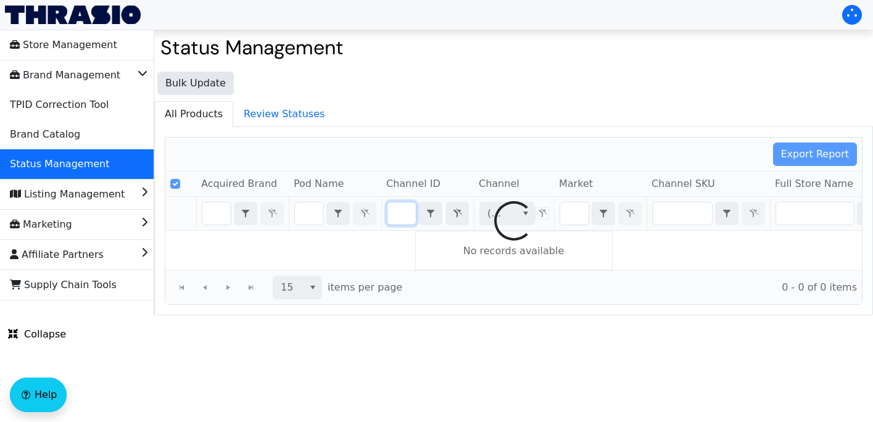
checkbox input "false"
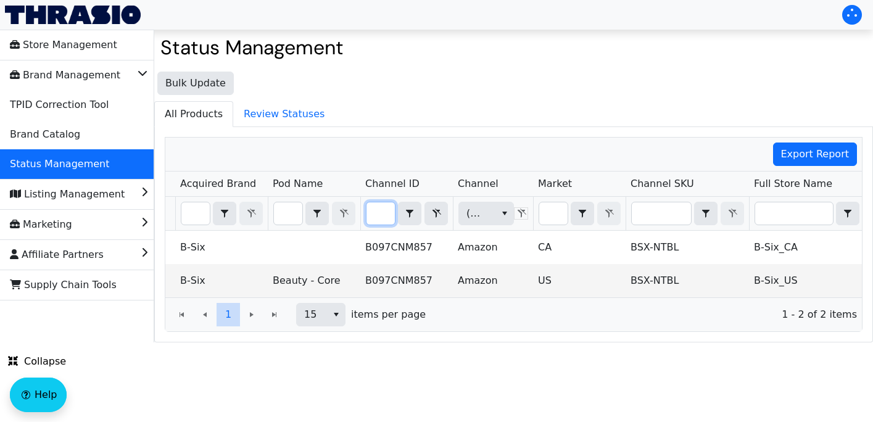
type input "B097CNM857"
click at [432, 215] on icon "Filter" at bounding box center [436, 214] width 15 height 10
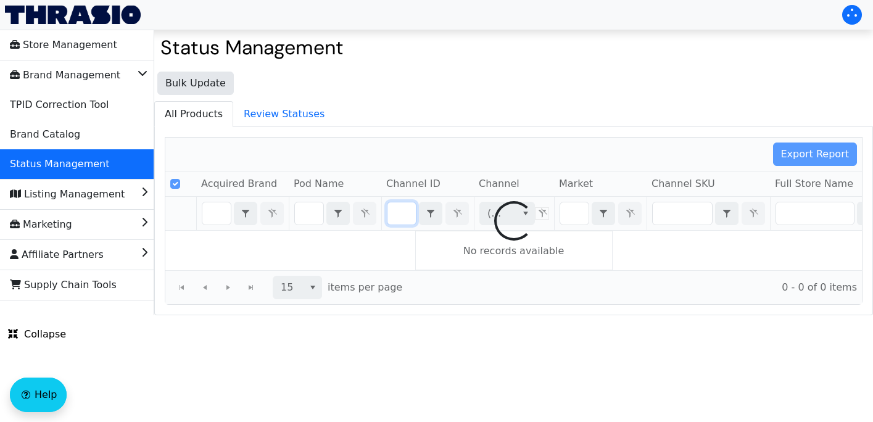
click at [372, 212] on div at bounding box center [513, 221] width 697 height 167
click at [409, 212] on div at bounding box center [513, 221] width 697 height 167
click at [401, 212] on div at bounding box center [513, 221] width 697 height 167
checkbox input "false"
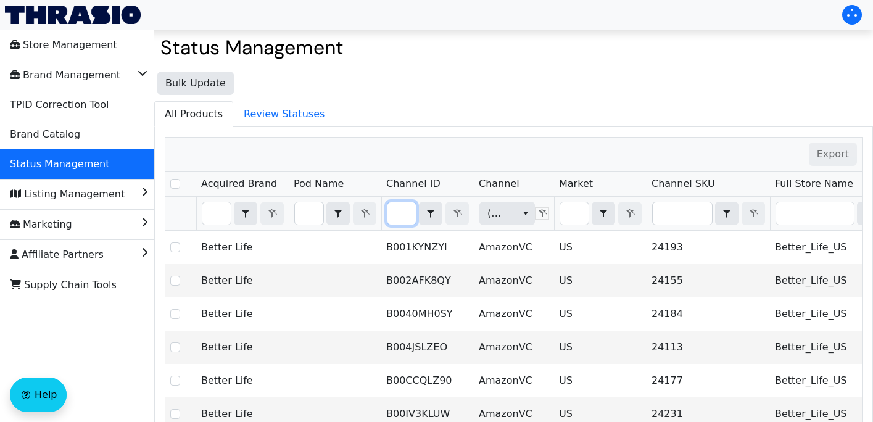
click at [401, 213] on input "Filter" at bounding box center [402, 213] width 28 height 22
type input "BSX-NTBL"
checkbox input "true"
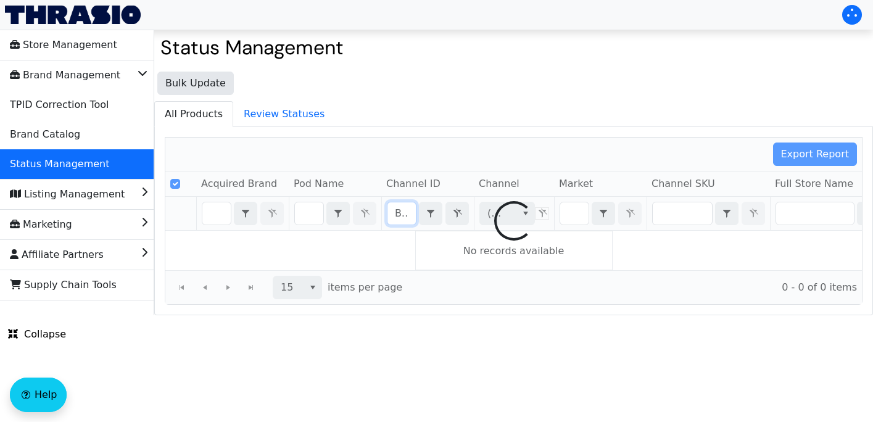
scroll to position [0, 33]
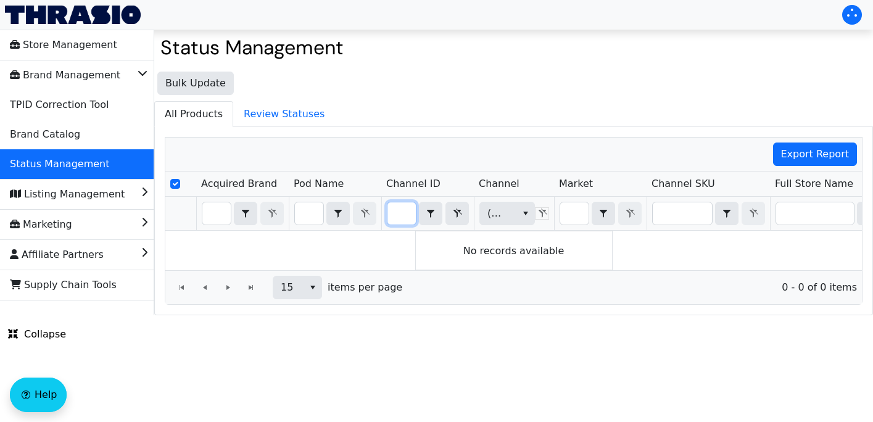
type input "BSX-NTBL"
click at [453, 217] on icon "Filter" at bounding box center [457, 214] width 15 height 10
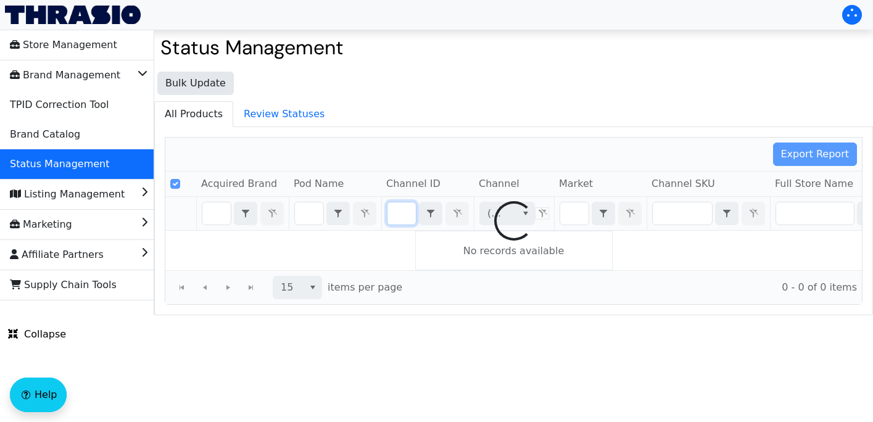
click at [398, 210] on div at bounding box center [513, 221] width 697 height 167
click at [399, 210] on div at bounding box center [513, 221] width 697 height 167
click at [400, 212] on div at bounding box center [513, 221] width 697 height 167
checkbox input "false"
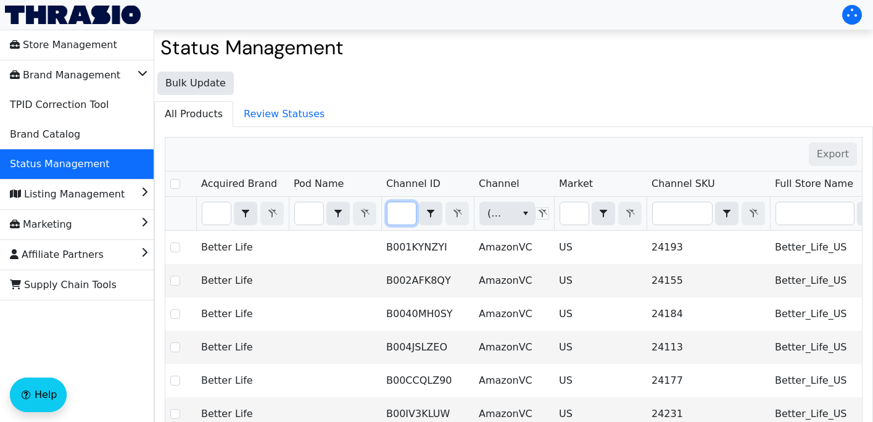
click at [399, 214] on input "Filter" at bounding box center [402, 213] width 28 height 22
click at [406, 214] on input "Filter" at bounding box center [402, 213] width 28 height 22
type input "B0BGT8RLG1"
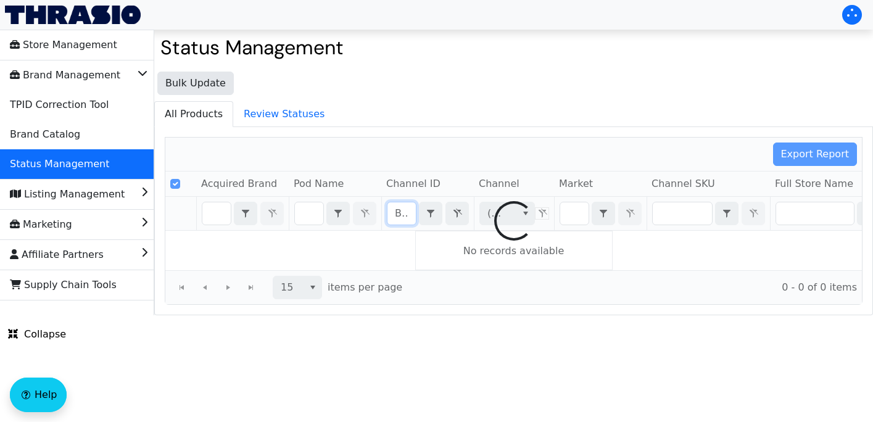
scroll to position [0, 46]
checkbox input "false"
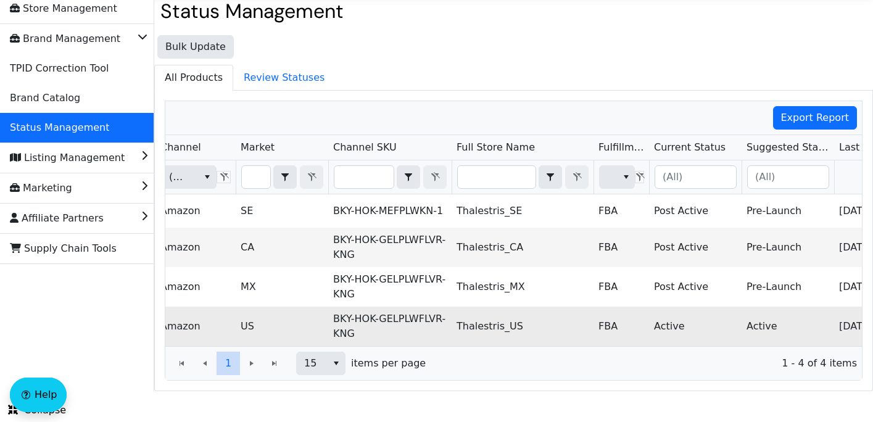
scroll to position [0, 389]
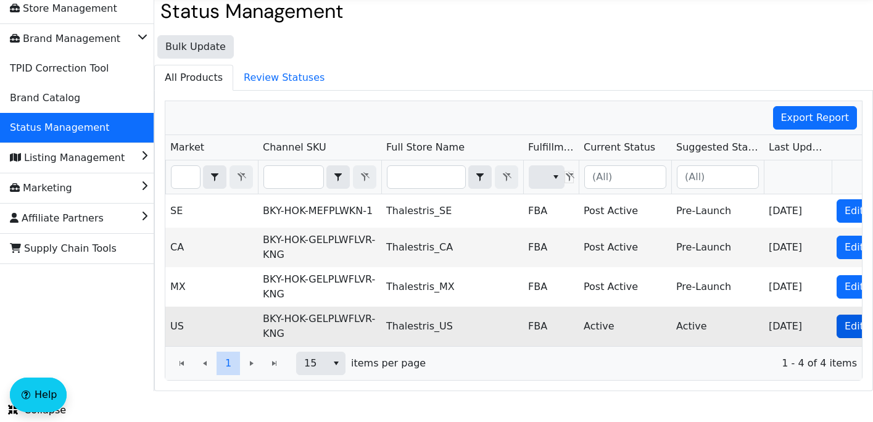
type input "B0BGT8RLG1"
click at [844, 325] on button "Edit" at bounding box center [854, 326] width 35 height 23
checkbox input "true"
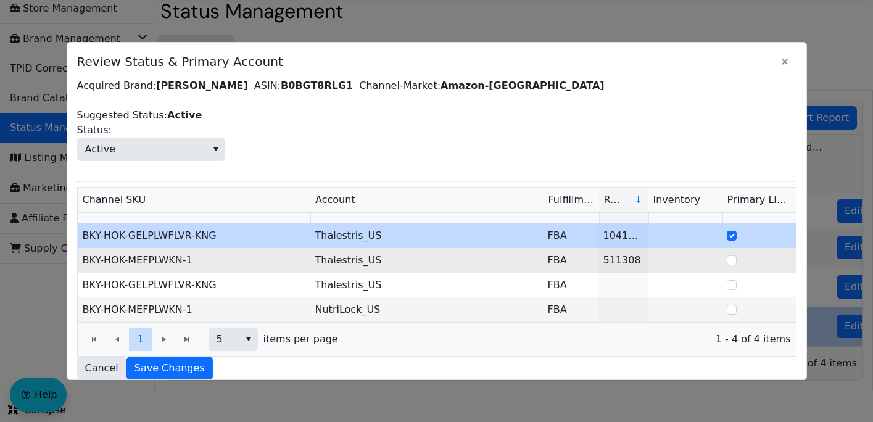
scroll to position [61, 0]
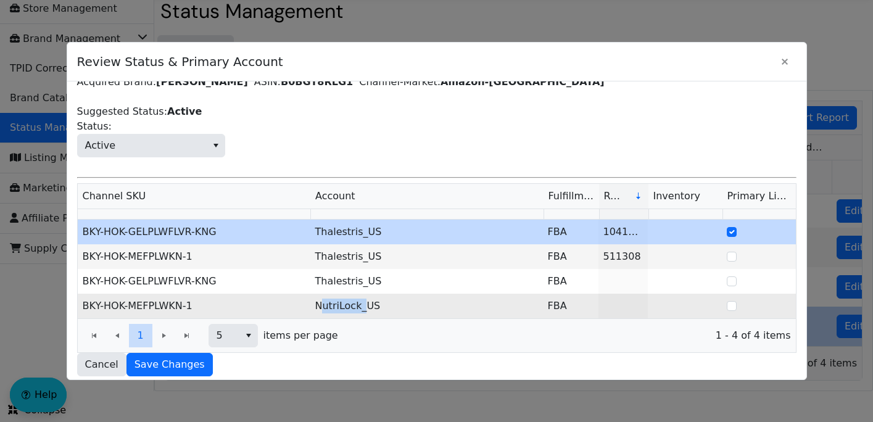
drag, startPoint x: 365, startPoint y: 306, endPoint x: 320, endPoint y: 309, distance: 45.2
click at [320, 309] on td "NutriLock_US" at bounding box center [427, 306] width 233 height 25
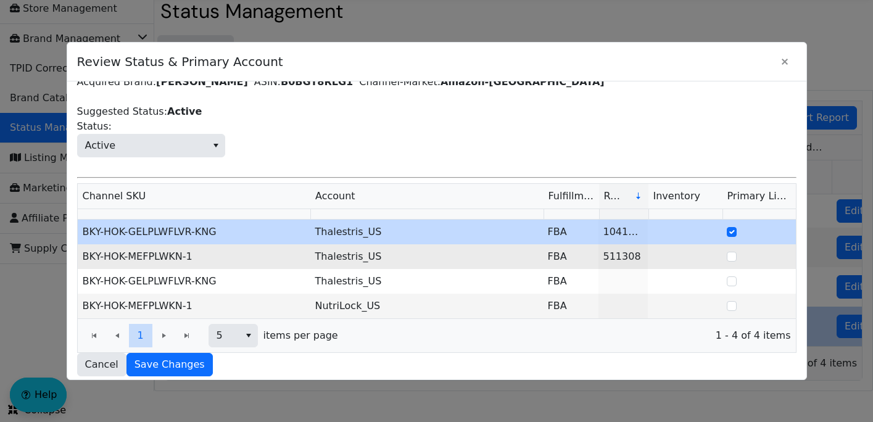
click at [260, 250] on td "BKY-HOK-MEFPLWKN-1" at bounding box center [194, 256] width 233 height 25
drag, startPoint x: 376, startPoint y: 259, endPoint x: 323, endPoint y: 262, distance: 52.5
click at [323, 262] on td "Thalestris_US" at bounding box center [427, 256] width 233 height 25
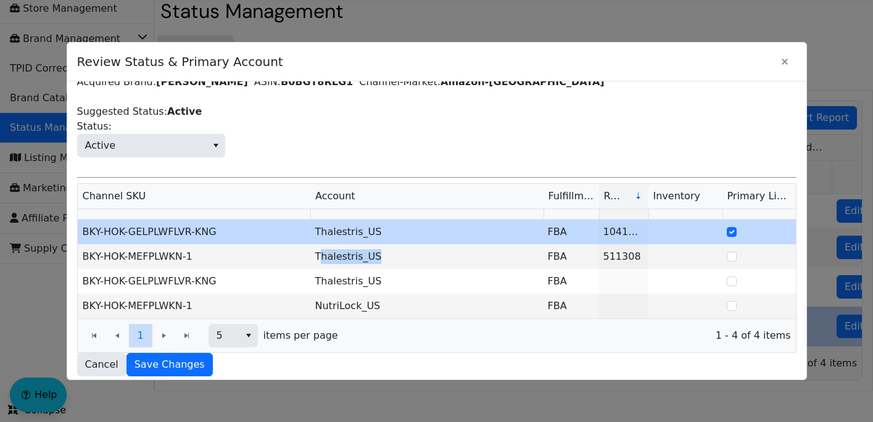
copy td "halestris_US"
click at [782, 65] on icon "Close" at bounding box center [785, 62] width 15 height 10
copy td "halestris_US"
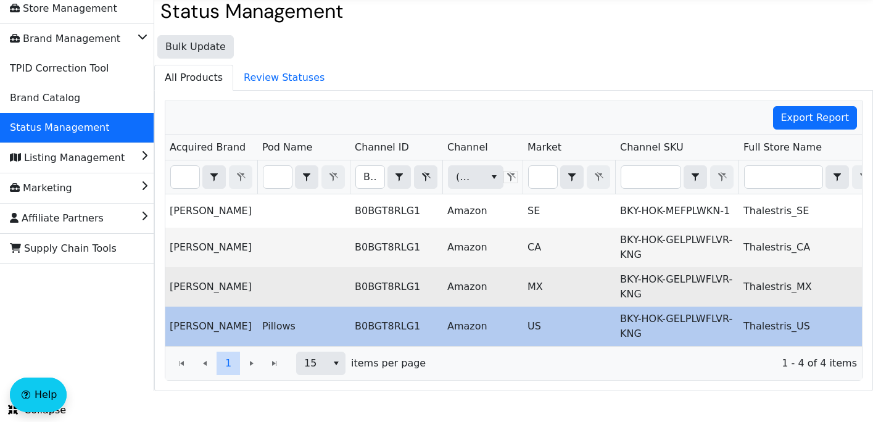
scroll to position [0, 0]
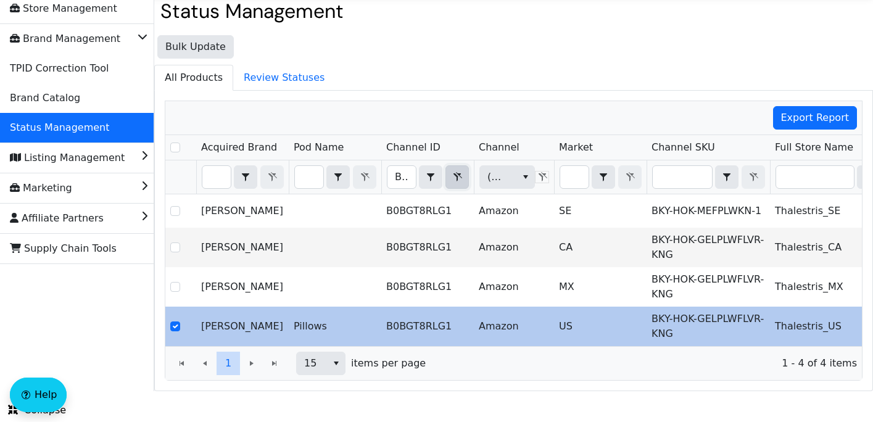
click at [458, 175] on icon "Filter" at bounding box center [457, 177] width 15 height 10
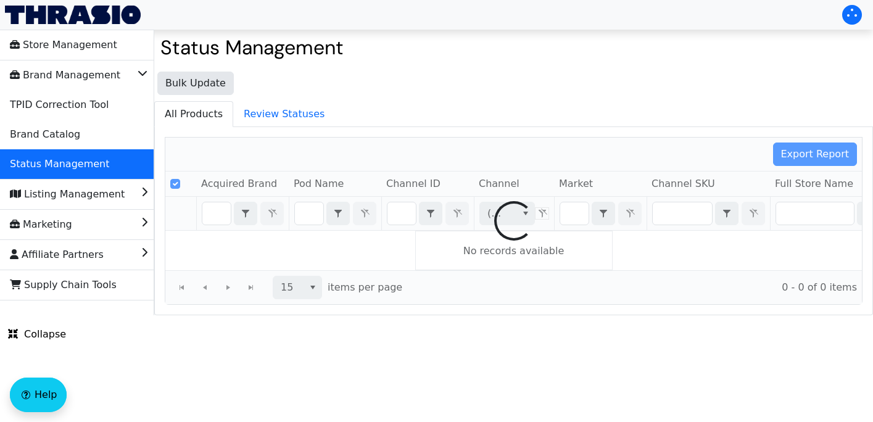
click at [400, 213] on div at bounding box center [513, 221] width 697 height 167
click at [401, 214] on div at bounding box center [513, 221] width 697 height 167
click at [400, 215] on div at bounding box center [513, 221] width 697 height 167
checkbox input "false"
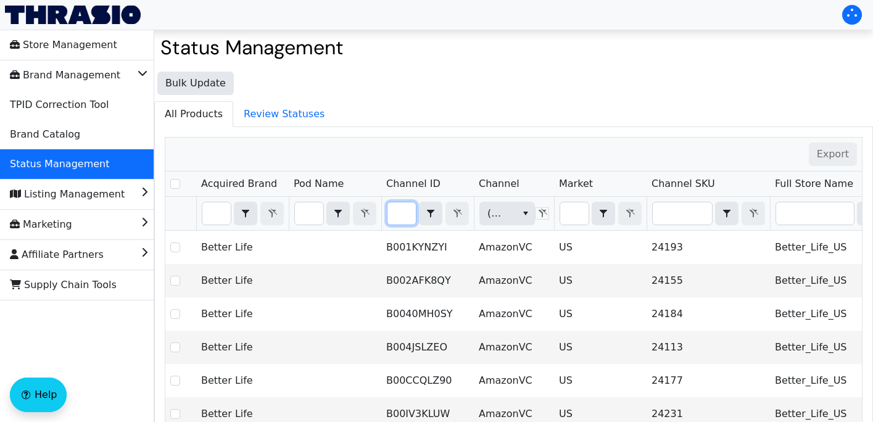
click at [399, 215] on input "Filter" at bounding box center [402, 213] width 28 height 22
type input "B011VBCQ6W"
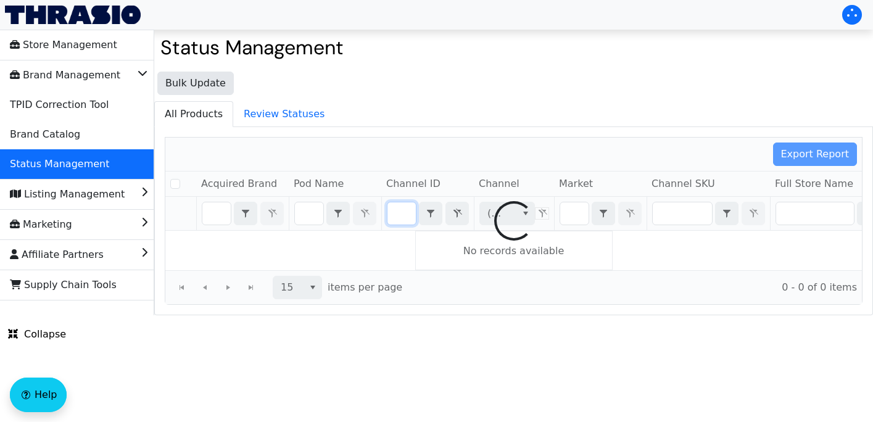
checkbox input "false"
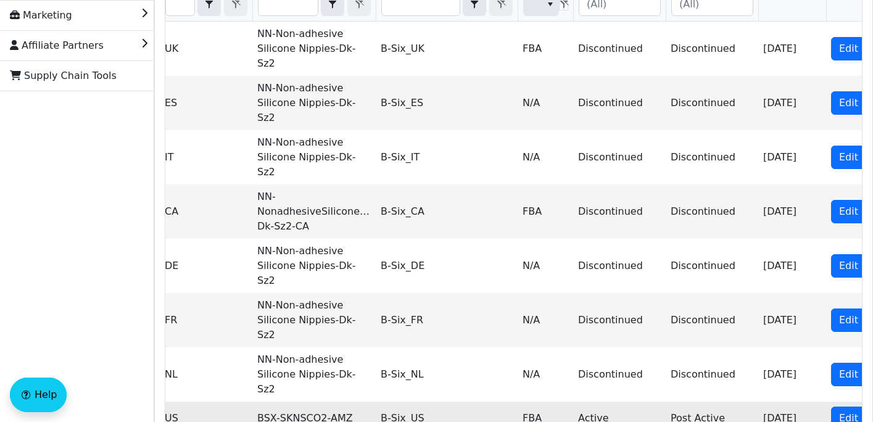
scroll to position [0, 420]
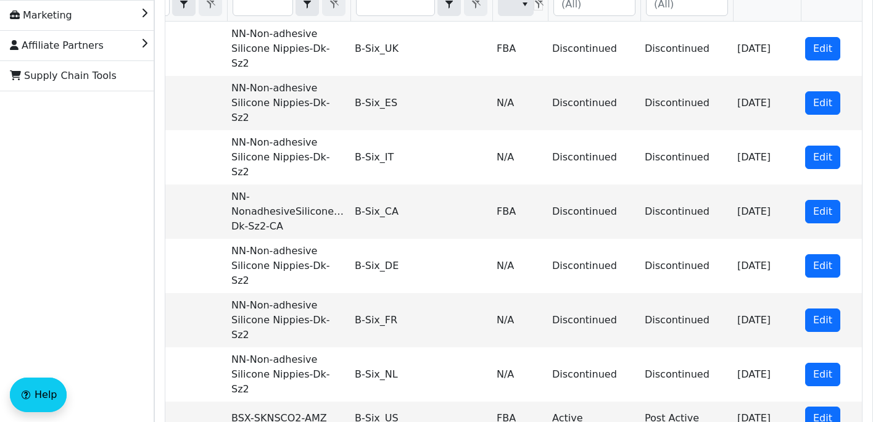
type input "B011VBCQ6W"
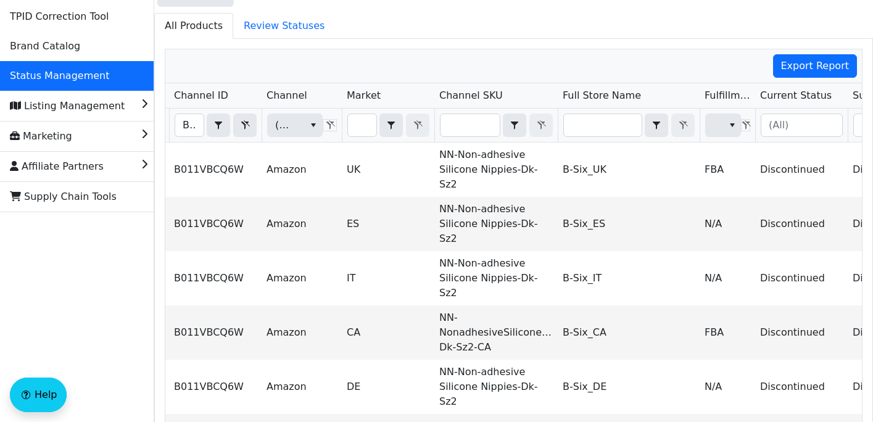
scroll to position [0, 190]
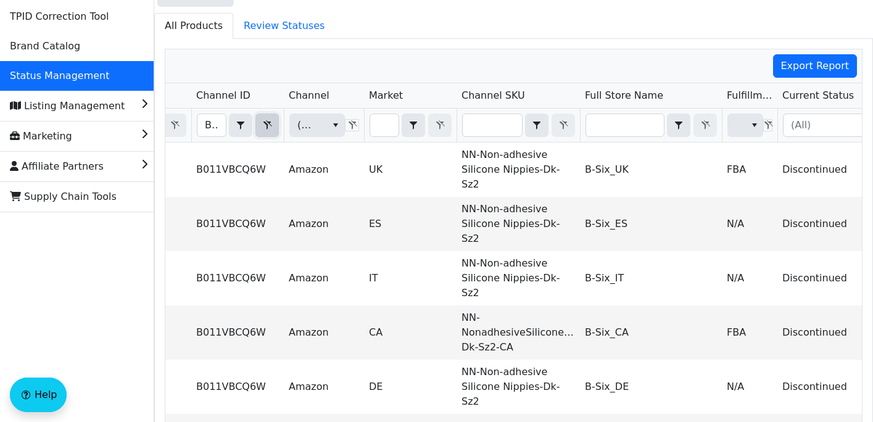
click at [261, 127] on icon "Filter" at bounding box center [267, 125] width 15 height 10
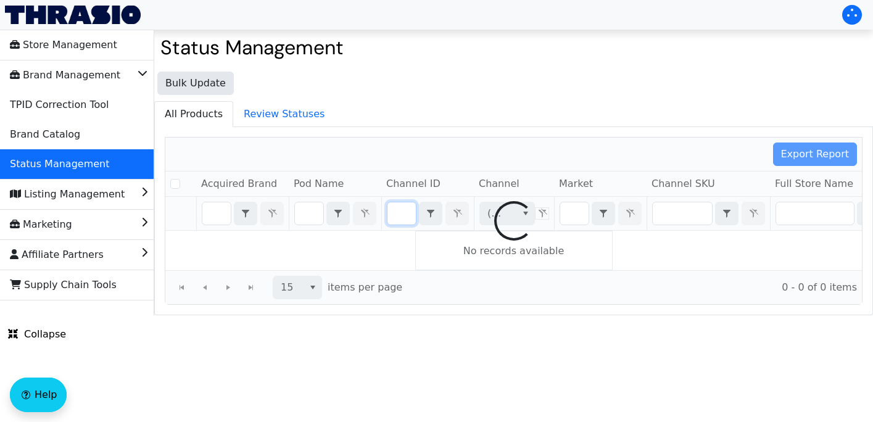
checkbox input "false"
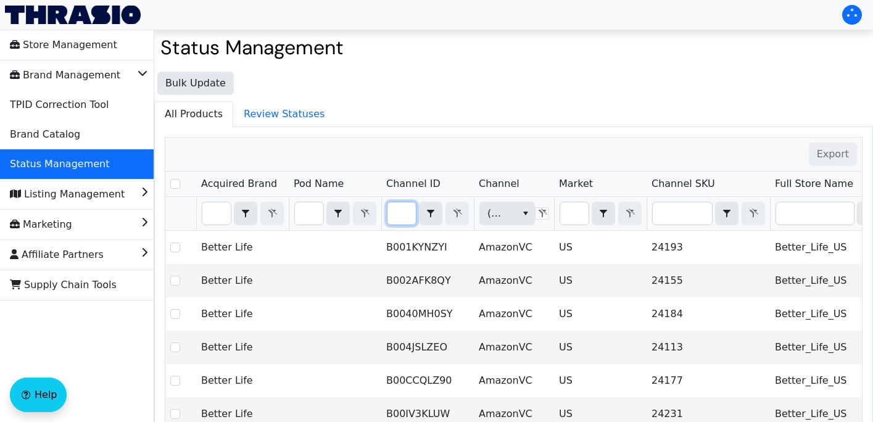
click at [391, 222] on input "Filter" at bounding box center [402, 213] width 28 height 22
type input "B07N93XF4Z"
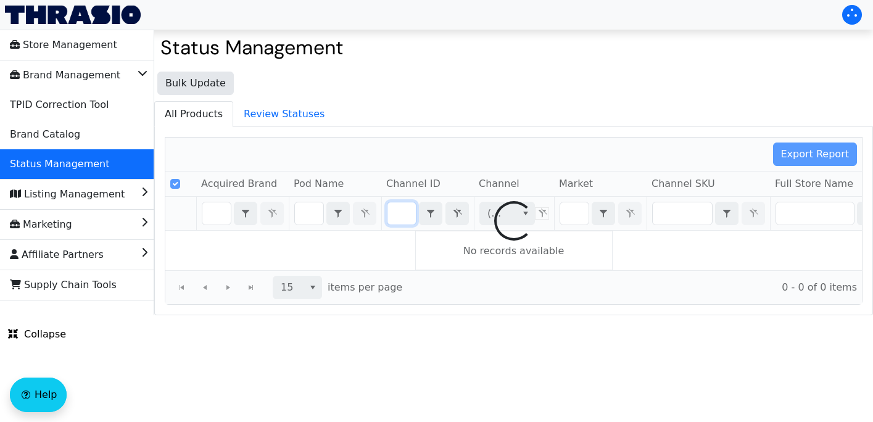
checkbox input "false"
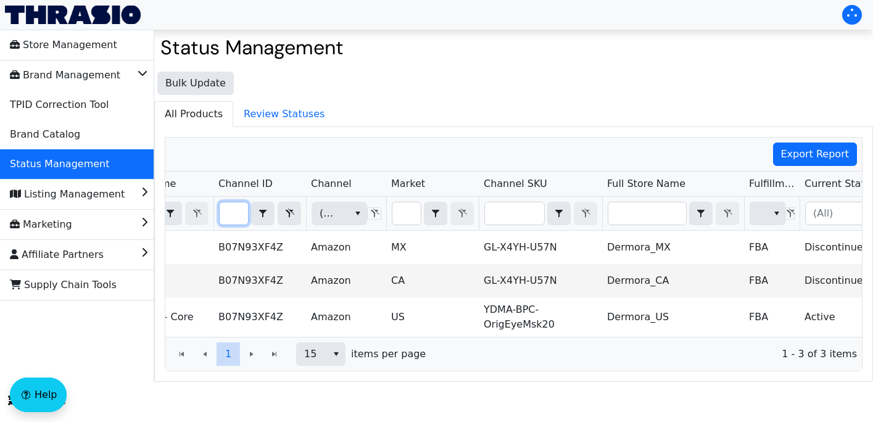
type input "B07N93XF4Z"
click at [290, 213] on icon "Filter" at bounding box center [290, 213] width 9 height 9
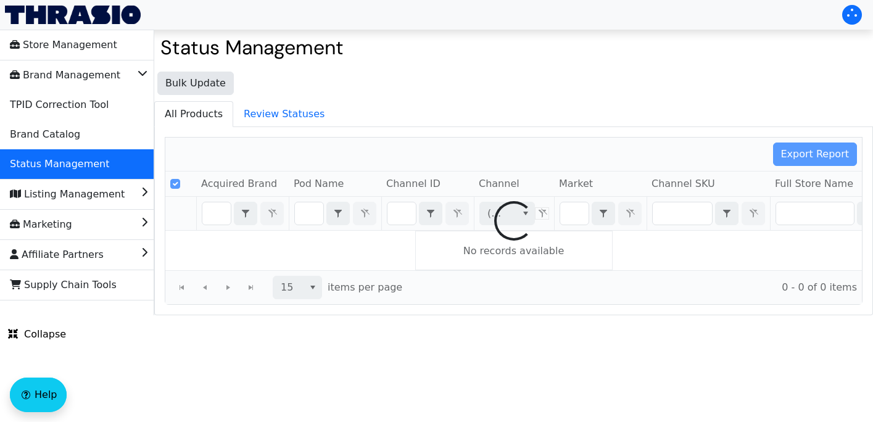
click at [401, 212] on div at bounding box center [513, 221] width 697 height 167
checkbox input "false"
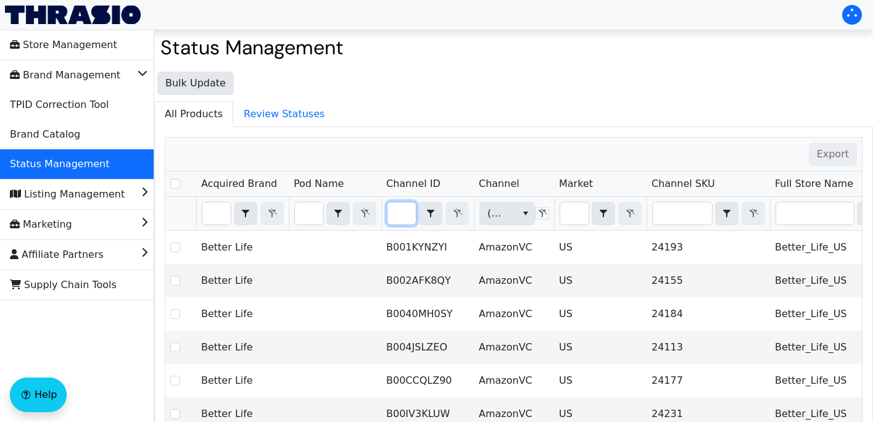
click at [394, 219] on input "Filter" at bounding box center [402, 213] width 28 height 22
type input "B011JIX09O"
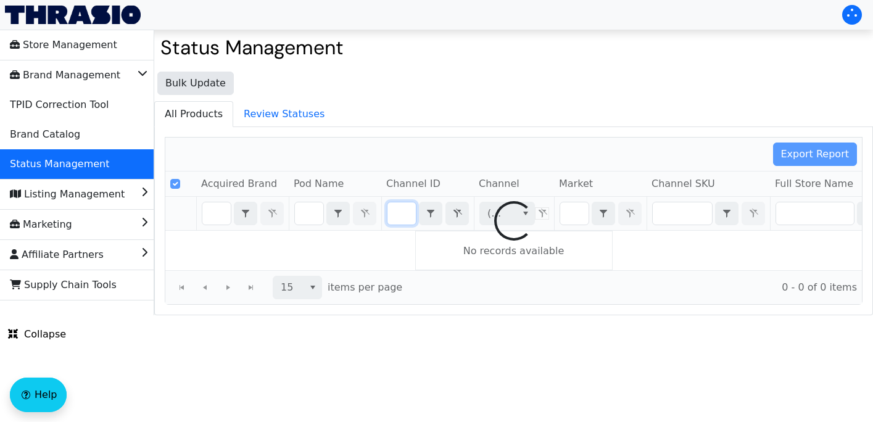
checkbox input "false"
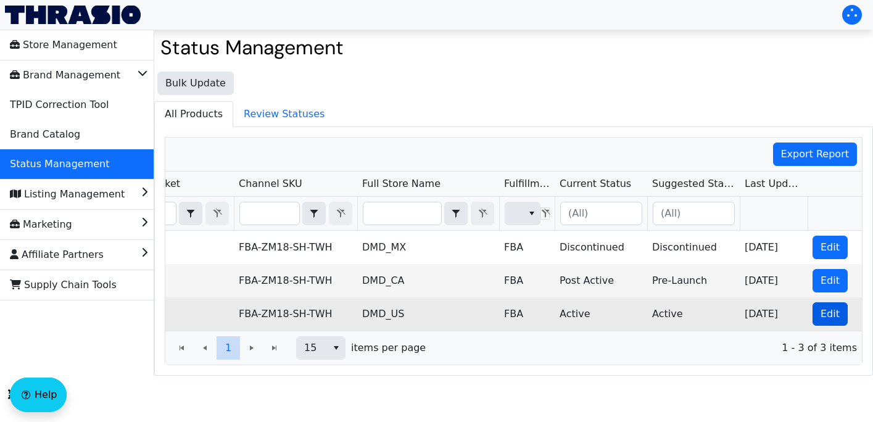
type input "B011JIX09O"
click at [833, 321] on span "Edit" at bounding box center [830, 314] width 19 height 15
checkbox input "true"
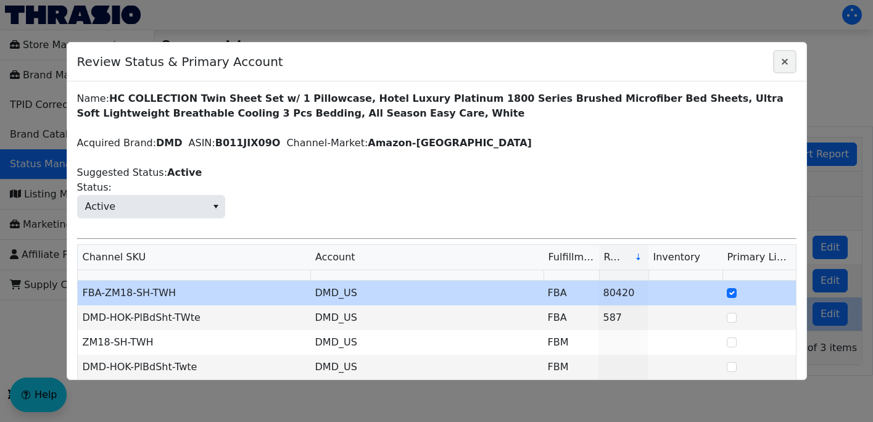
click at [781, 64] on icon "Close" at bounding box center [785, 62] width 15 height 10
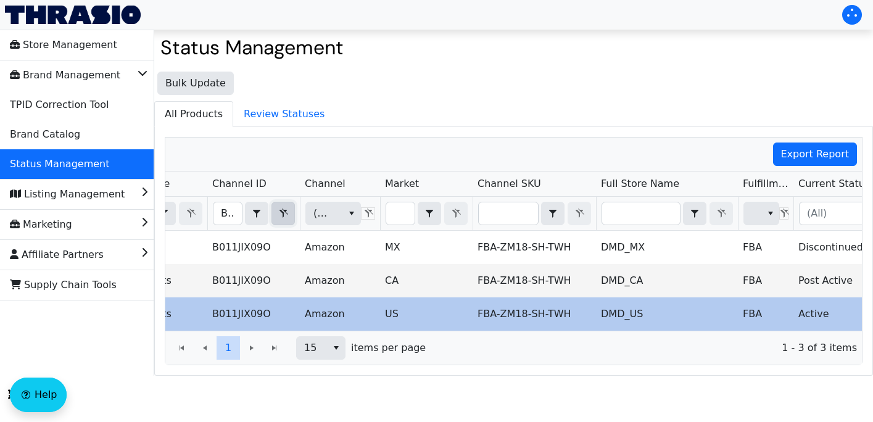
click at [287, 215] on icon "Filter" at bounding box center [283, 214] width 15 height 10
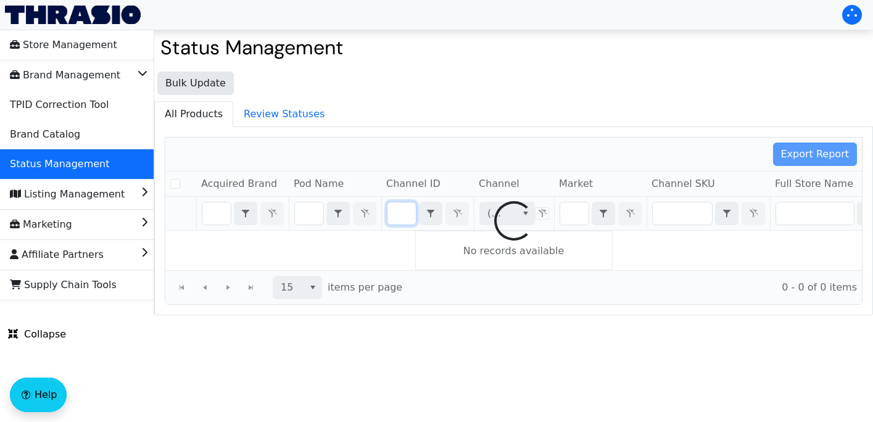
checkbox input "false"
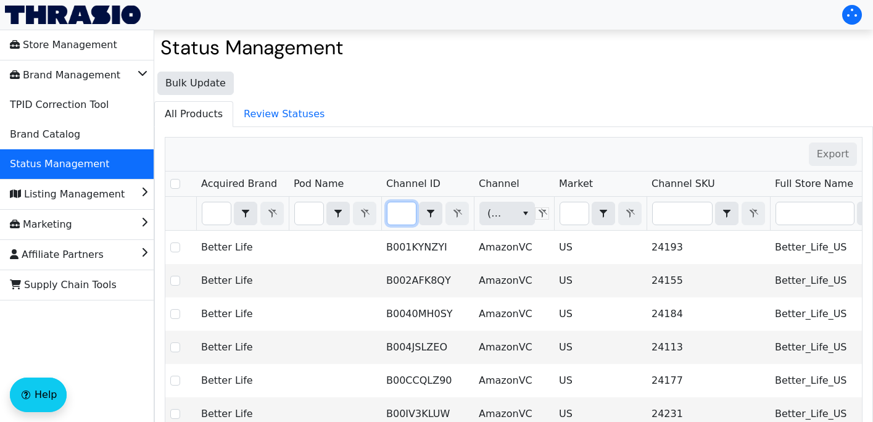
click at [406, 213] on input "Filter" at bounding box center [402, 213] width 28 height 22
type input "B06XH9GB75"
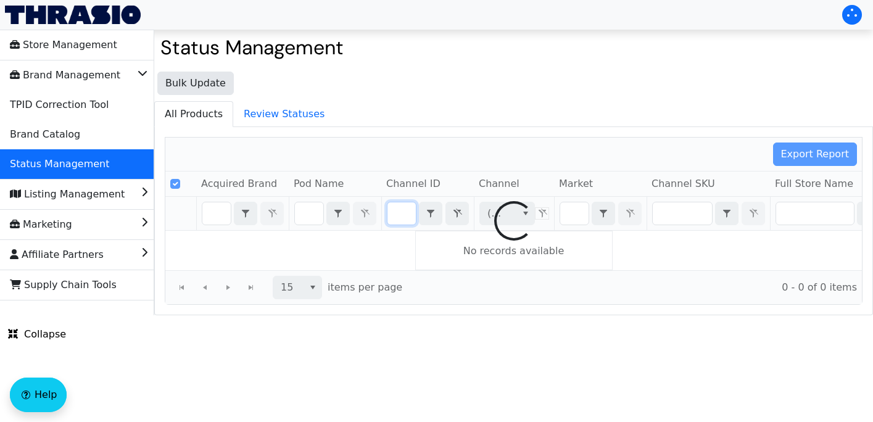
checkbox input "false"
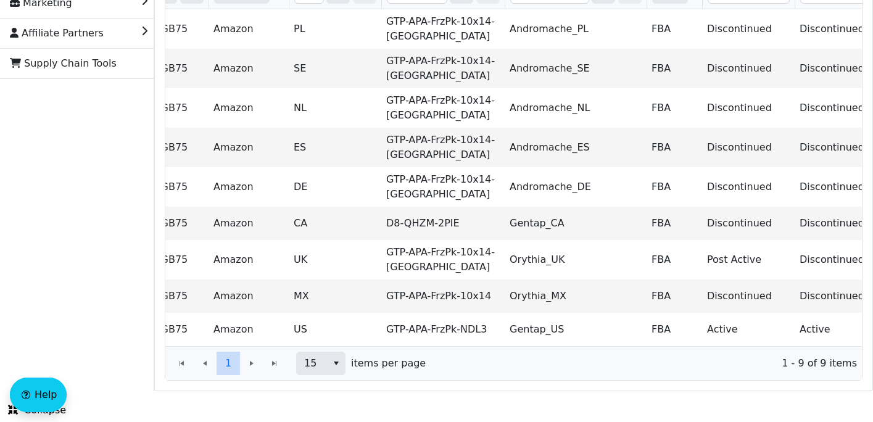
type input "B06XH9GB75"
